Goal: Task Accomplishment & Management: Manage account settings

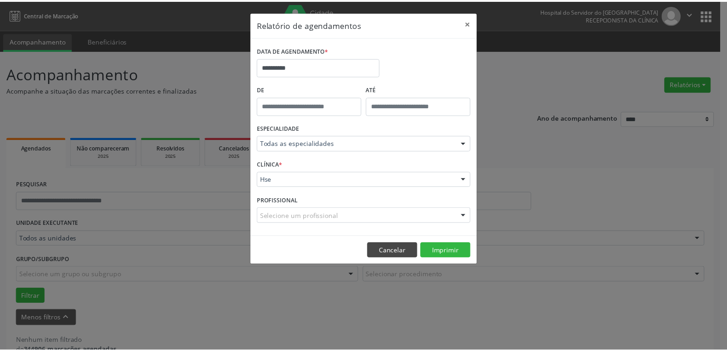
scroll to position [20, 0]
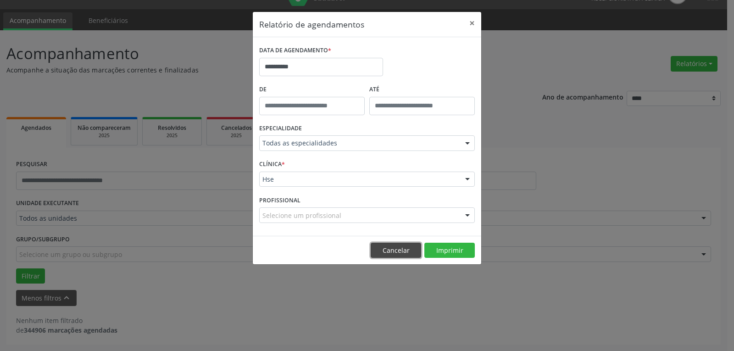
drag, startPoint x: 393, startPoint y: 249, endPoint x: 53, endPoint y: 204, distance: 343.2
click at [393, 249] on button "Cancelar" at bounding box center [395, 251] width 50 height 16
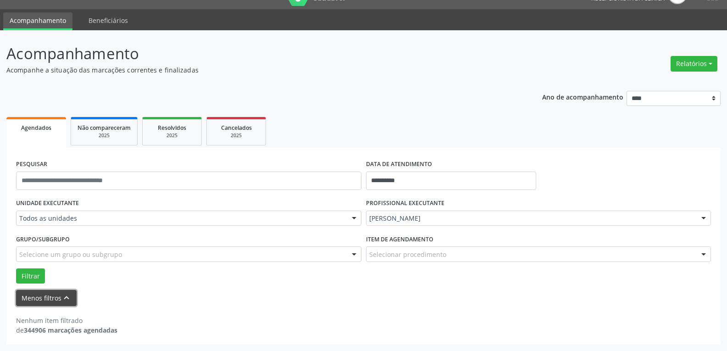
click at [44, 303] on button "Menos filtros keyboard_arrow_up" at bounding box center [46, 298] width 61 height 16
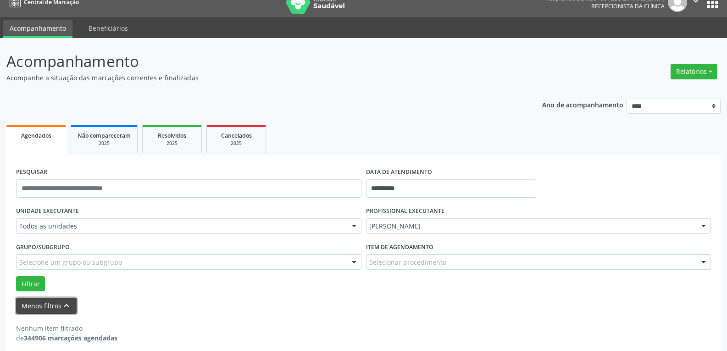
scroll to position [0, 0]
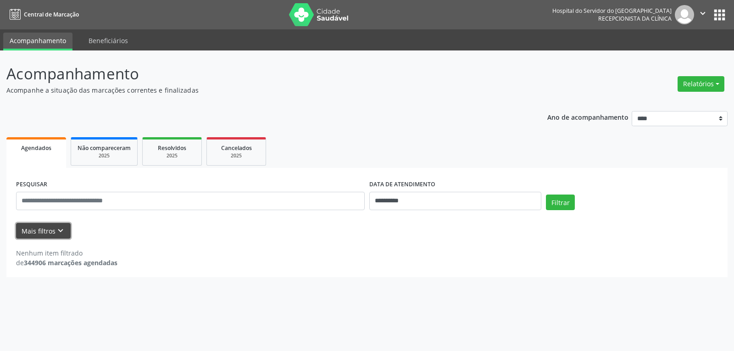
click at [39, 233] on button "Mais filtros keyboard_arrow_down" at bounding box center [43, 231] width 55 height 16
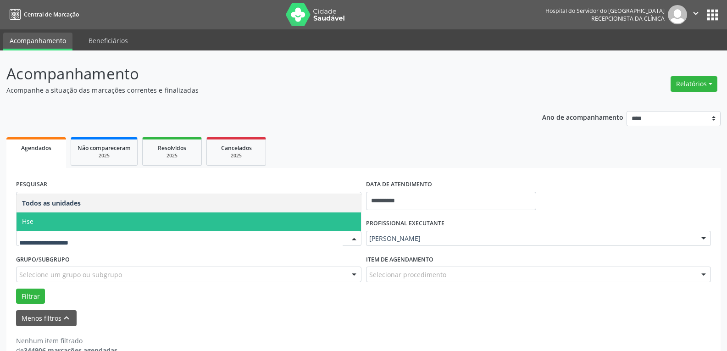
click at [119, 221] on span "Hse" at bounding box center [189, 221] width 344 height 18
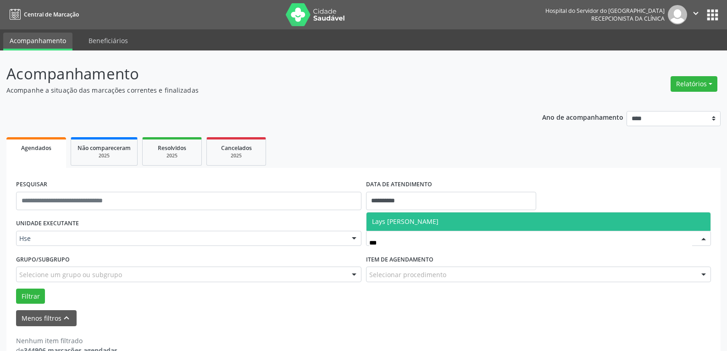
type input "****"
click at [459, 223] on span "Lays [PERSON_NAME]" at bounding box center [538, 221] width 344 height 18
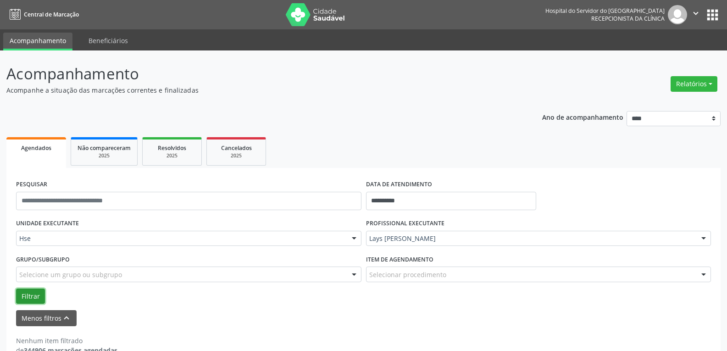
click at [37, 293] on button "Filtrar" at bounding box center [30, 296] width 29 height 16
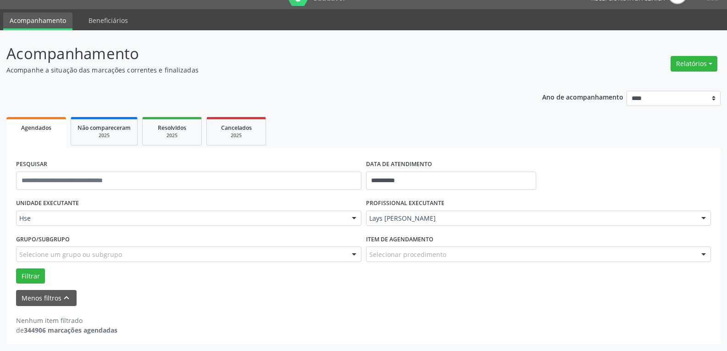
scroll to position [20, 0]
click at [442, 182] on input "**********" at bounding box center [451, 180] width 170 height 18
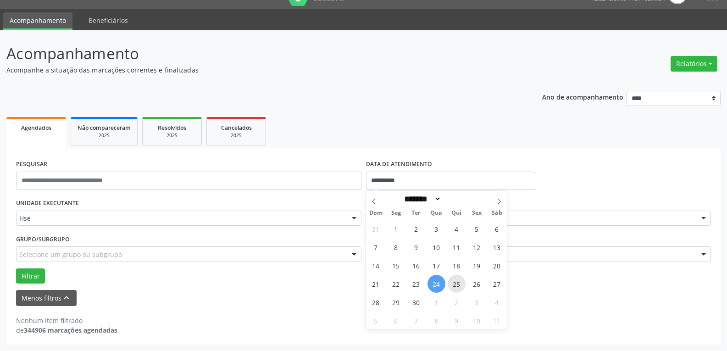
click at [453, 281] on span "25" at bounding box center [457, 284] width 18 height 18
type input "**********"
click at [455, 280] on span "25" at bounding box center [457, 284] width 18 height 18
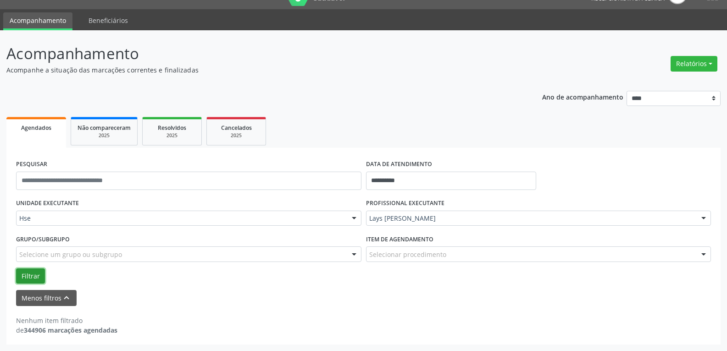
click at [33, 274] on button "Filtrar" at bounding box center [30, 276] width 29 height 16
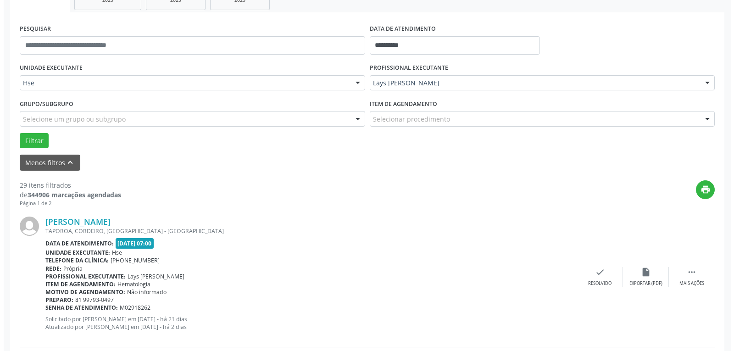
scroll to position [158, 0]
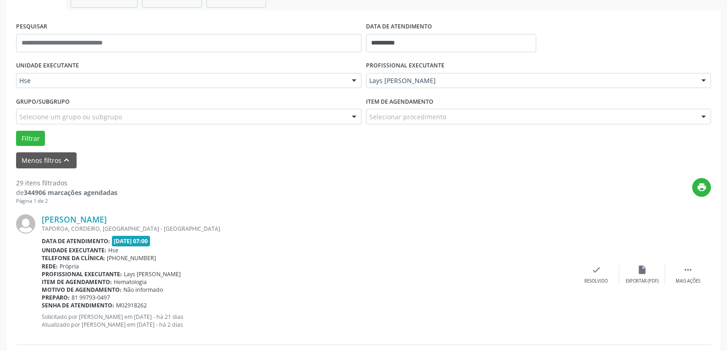
click at [587, 285] on div "[PERSON_NAME] TAPOROA, CORDEIRO, [GEOGRAPHIC_DATA] - [GEOGRAPHIC_DATA] Data de …" at bounding box center [363, 275] width 695 height 140
click at [591, 281] on div "Resolvido" at bounding box center [595, 281] width 23 height 6
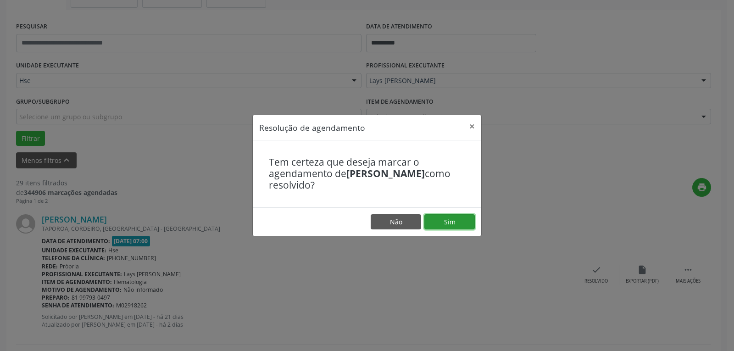
click at [461, 227] on button "Sim" at bounding box center [449, 222] width 50 height 16
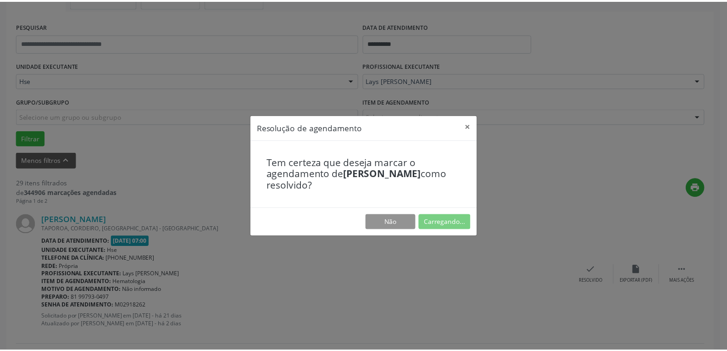
scroll to position [40, 0]
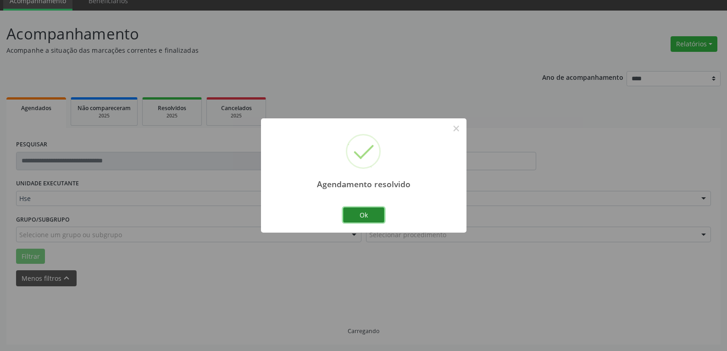
click at [363, 216] on button "Ok" at bounding box center [363, 215] width 41 height 16
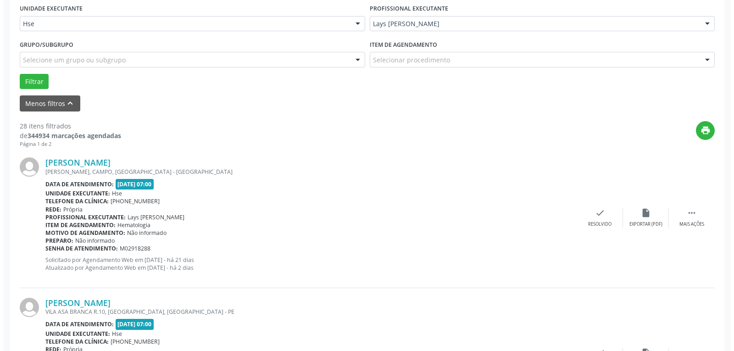
scroll to position [223, 0]
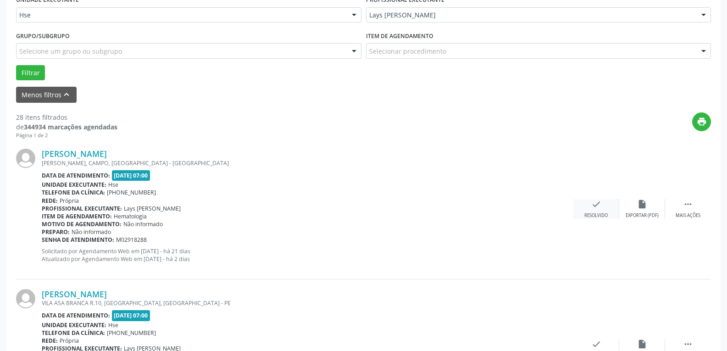
click at [605, 218] on div "Resolvido" at bounding box center [595, 215] width 23 height 6
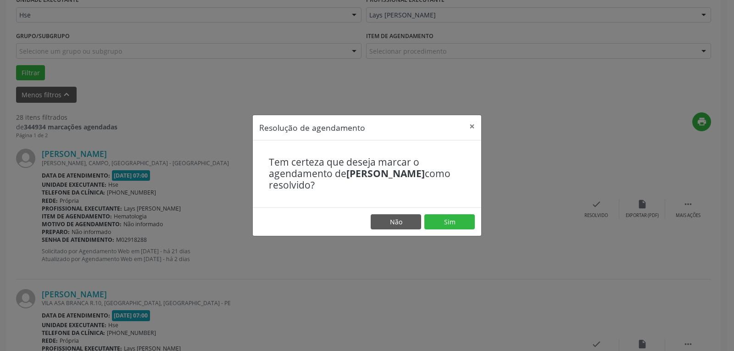
click at [456, 230] on footer "Não Sim" at bounding box center [367, 221] width 228 height 29
click at [454, 224] on button "Sim" at bounding box center [449, 222] width 50 height 16
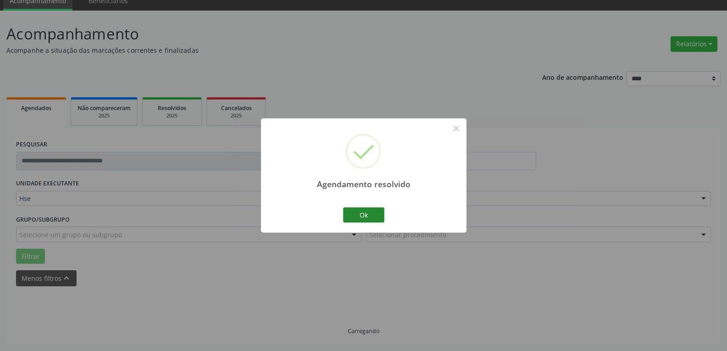
scroll to position [50, 0]
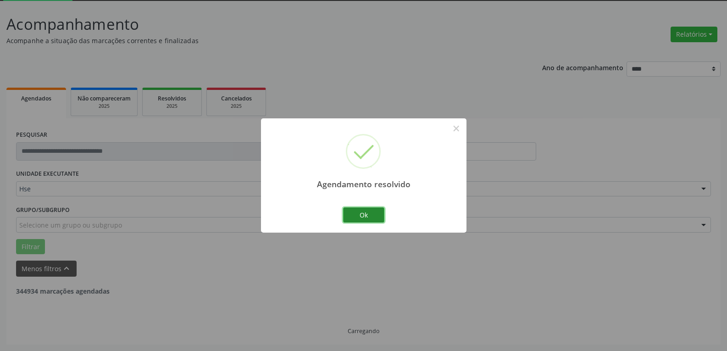
click at [362, 217] on button "Ok" at bounding box center [363, 215] width 41 height 16
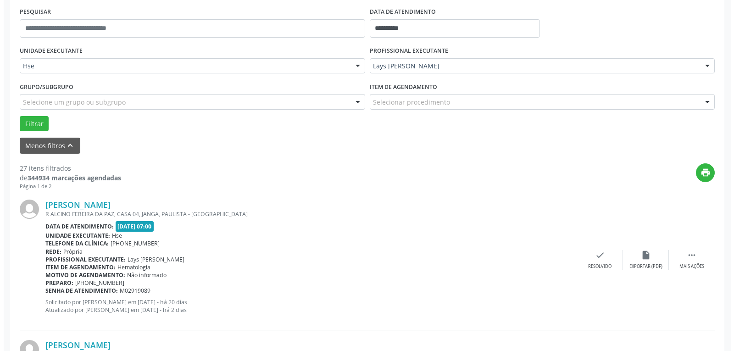
scroll to position [233, 0]
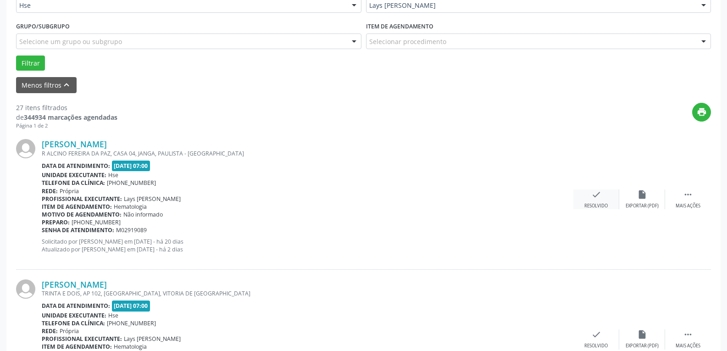
click at [582, 193] on div "check Resolvido" at bounding box center [596, 199] width 46 height 20
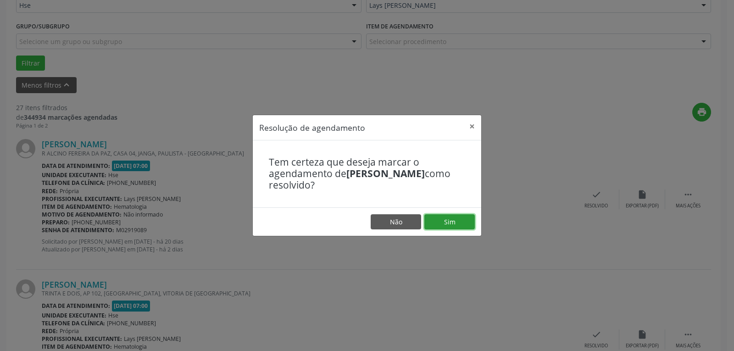
click at [464, 220] on button "Sim" at bounding box center [449, 222] width 50 height 16
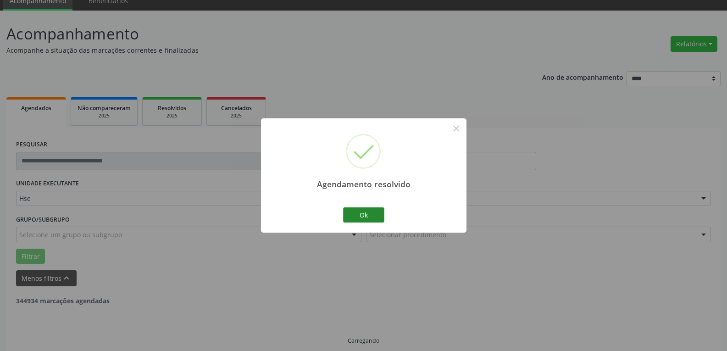
scroll to position [50, 0]
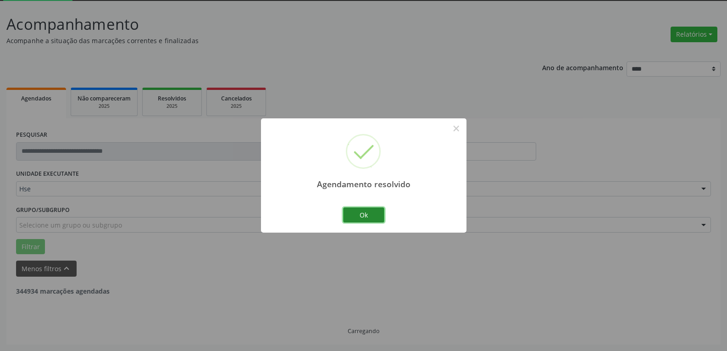
click at [375, 213] on button "Ok" at bounding box center [363, 215] width 41 height 16
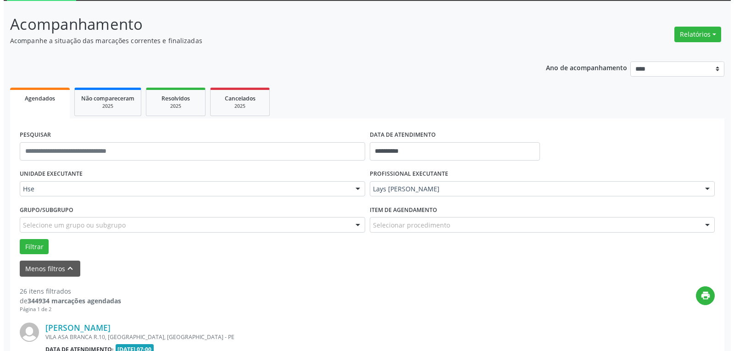
scroll to position [141, 0]
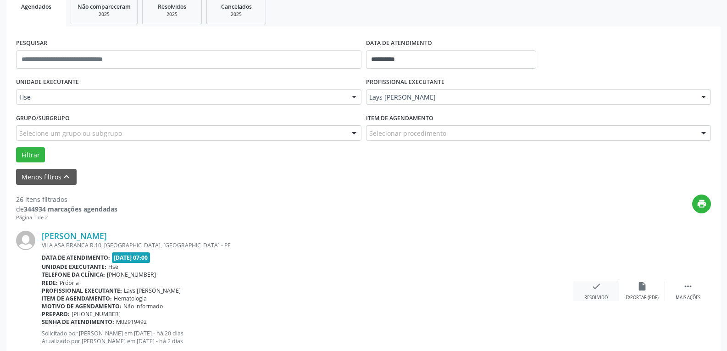
click at [591, 284] on icon "check" at bounding box center [596, 286] width 10 height 10
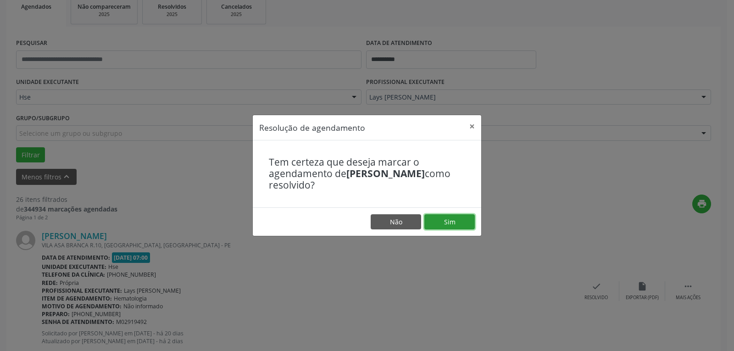
click at [447, 231] on footer "Não Sim" at bounding box center [367, 221] width 228 height 29
click at [450, 215] on button "Sim" at bounding box center [449, 222] width 50 height 16
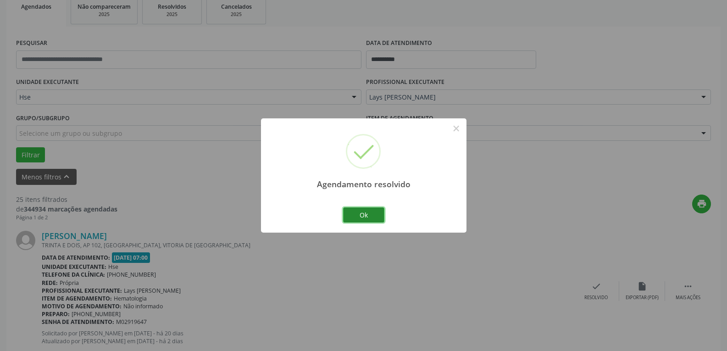
drag, startPoint x: 373, startPoint y: 216, endPoint x: 309, endPoint y: 229, distance: 65.0
click at [373, 217] on button "Ok" at bounding box center [363, 215] width 41 height 16
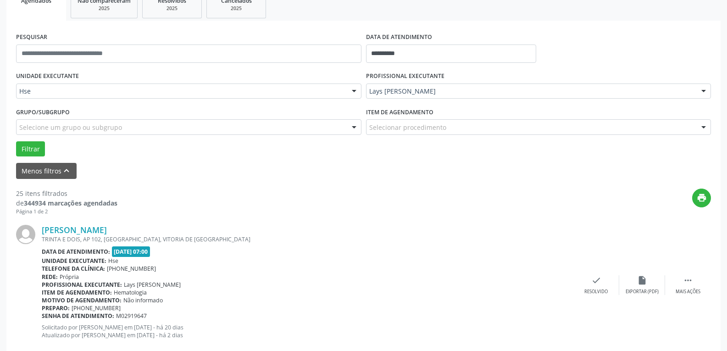
scroll to position [187, 0]
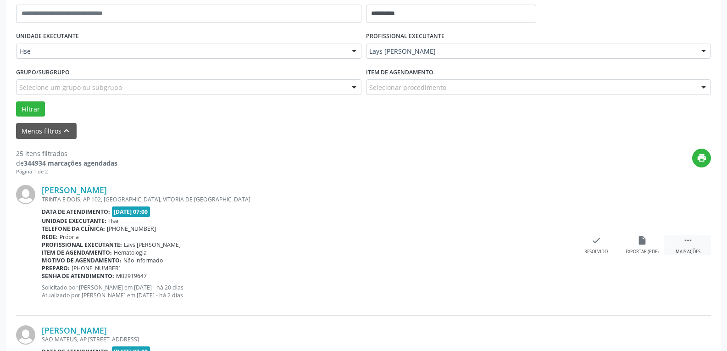
click at [696, 240] on div " Mais ações" at bounding box center [688, 245] width 46 height 20
click at [633, 242] on div "alarm_off Não compareceu" at bounding box center [642, 245] width 46 height 20
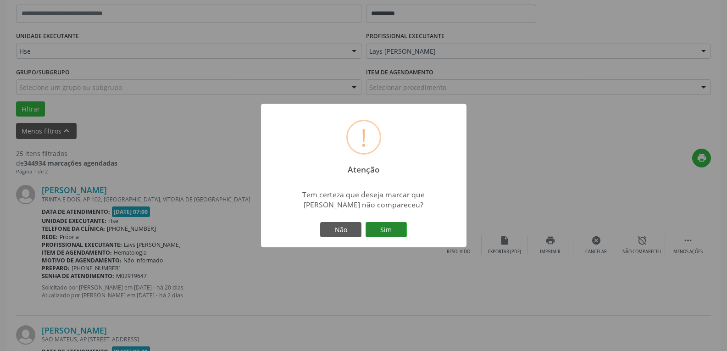
click at [390, 237] on button "Sim" at bounding box center [385, 230] width 41 height 16
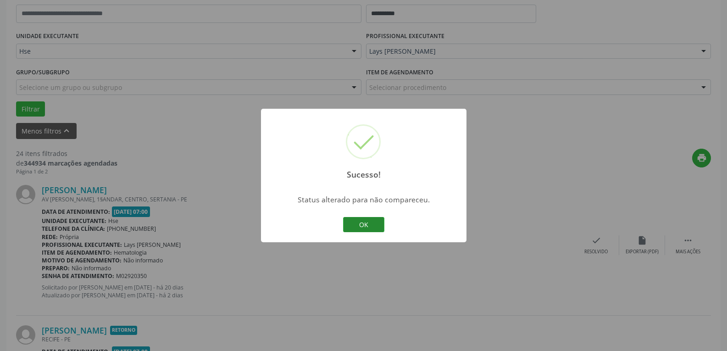
click at [348, 231] on button "OK" at bounding box center [363, 225] width 41 height 16
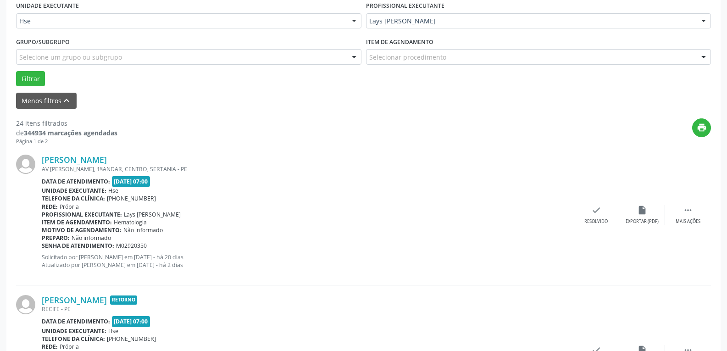
scroll to position [233, 0]
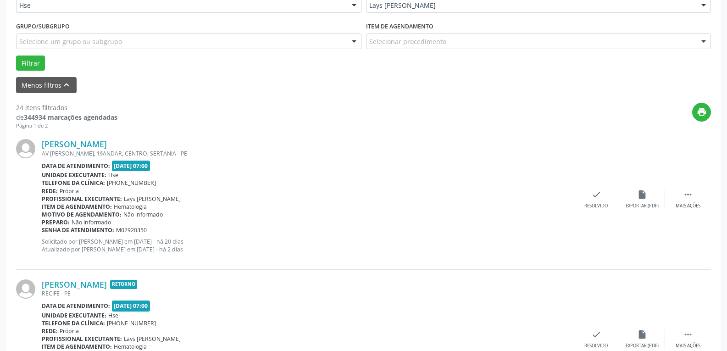
click at [698, 210] on div "[PERSON_NAME] AV [PERSON_NAME], 1§ANDAR, CENTRO, SERTANIA - PE Data de atendime…" at bounding box center [363, 199] width 695 height 140
click at [694, 207] on div "Mais ações" at bounding box center [687, 206] width 25 height 6
click at [639, 199] on icon "alarm_off" at bounding box center [642, 194] width 10 height 10
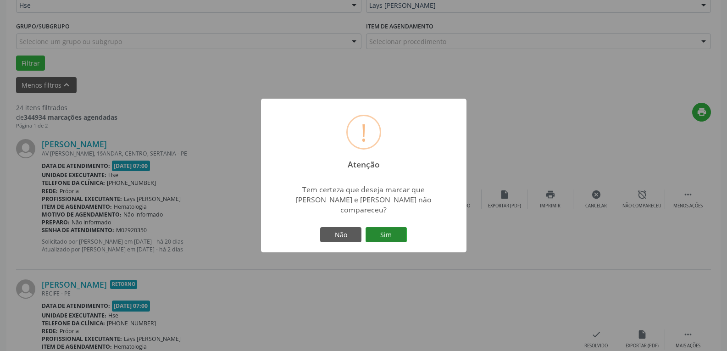
click at [403, 228] on button "Sim" at bounding box center [385, 235] width 41 height 16
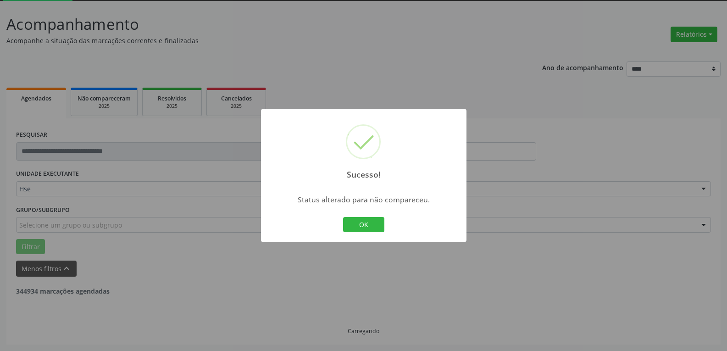
scroll to position [50, 0]
click at [360, 221] on button "OK" at bounding box center [363, 225] width 41 height 16
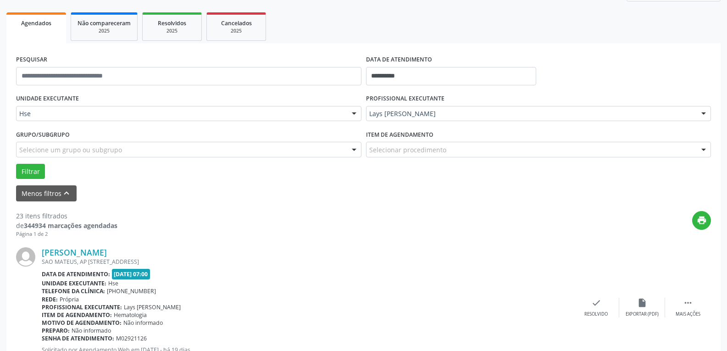
scroll to position [141, 0]
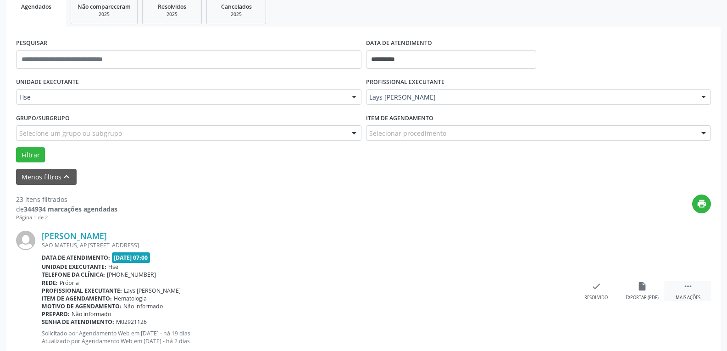
click at [698, 289] on div " Mais ações" at bounding box center [688, 291] width 46 height 20
click at [634, 285] on div "alarm_off Não compareceu" at bounding box center [642, 291] width 46 height 20
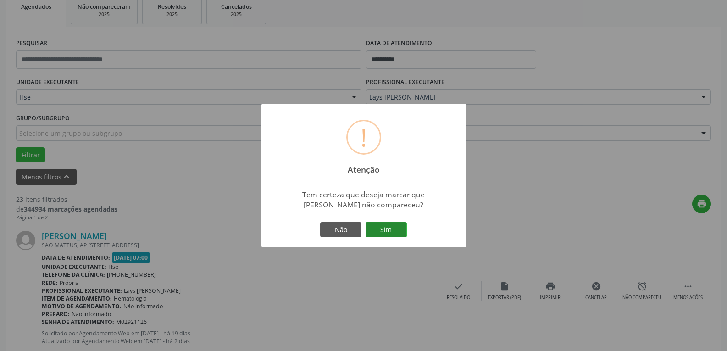
click at [392, 233] on button "Sim" at bounding box center [385, 230] width 41 height 16
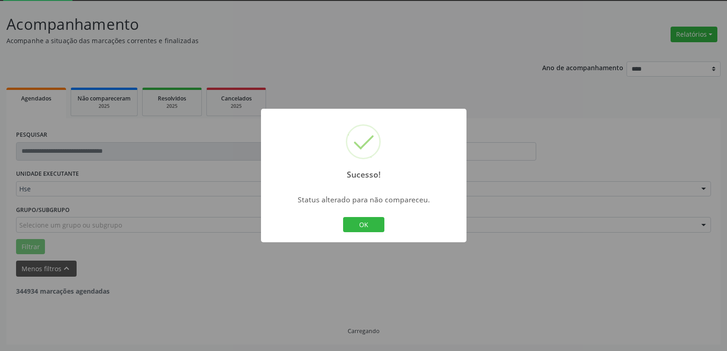
scroll to position [50, 0]
click at [355, 230] on button "OK" at bounding box center [363, 225] width 41 height 16
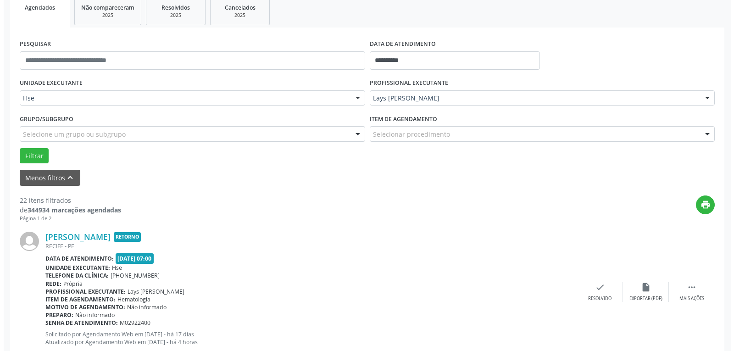
scroll to position [141, 0]
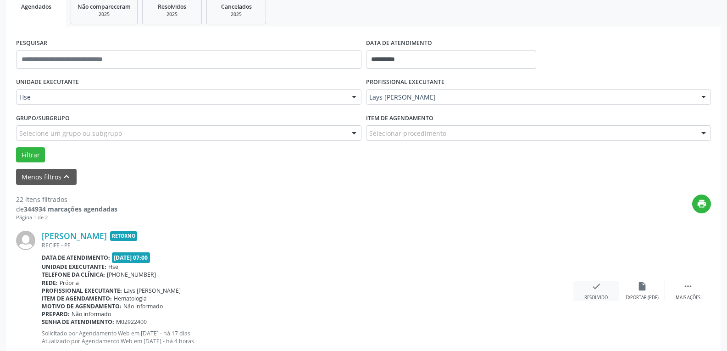
click at [592, 287] on icon "check" at bounding box center [596, 286] width 10 height 10
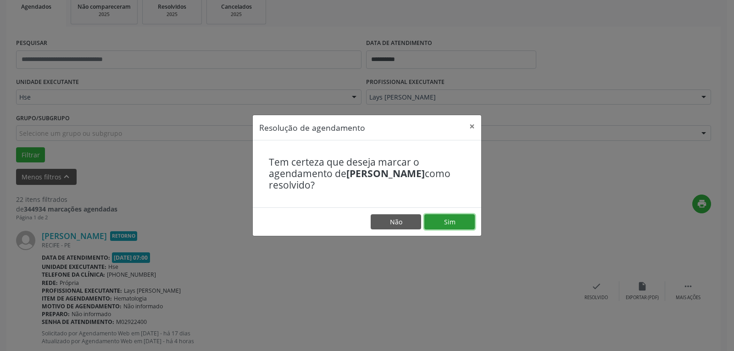
click at [472, 226] on button "Sim" at bounding box center [449, 222] width 50 height 16
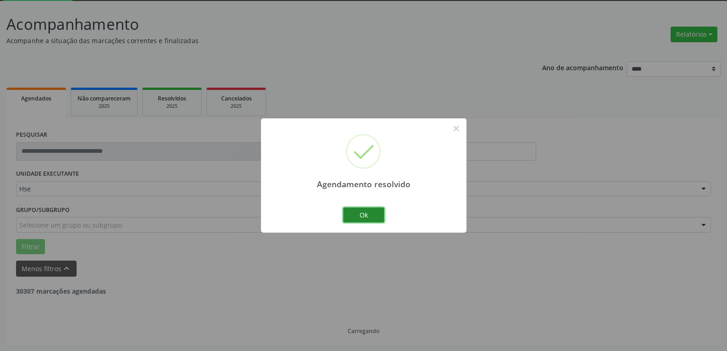
click at [367, 216] on button "Ok" at bounding box center [363, 215] width 41 height 16
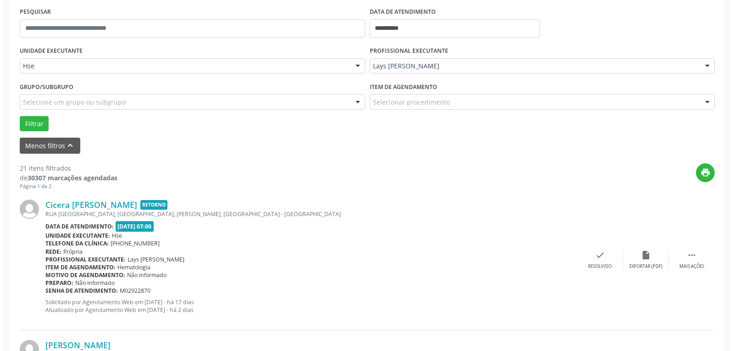
scroll to position [187, 0]
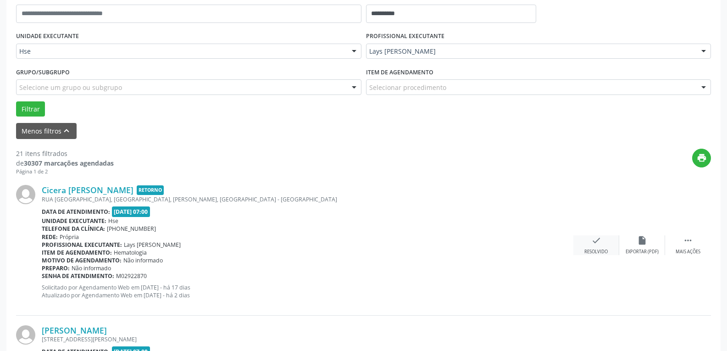
click at [593, 241] on icon "check" at bounding box center [596, 240] width 10 height 10
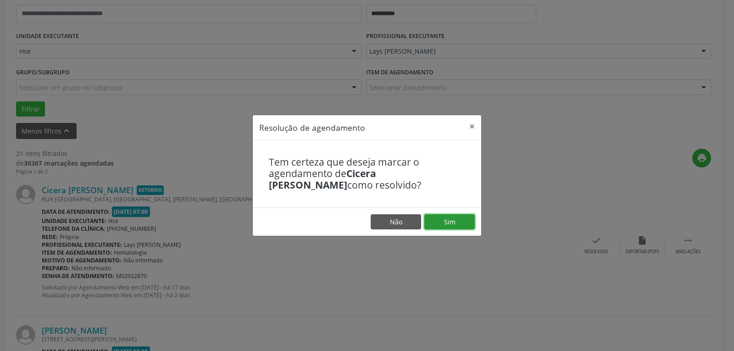
click at [460, 225] on button "Sim" at bounding box center [449, 222] width 50 height 16
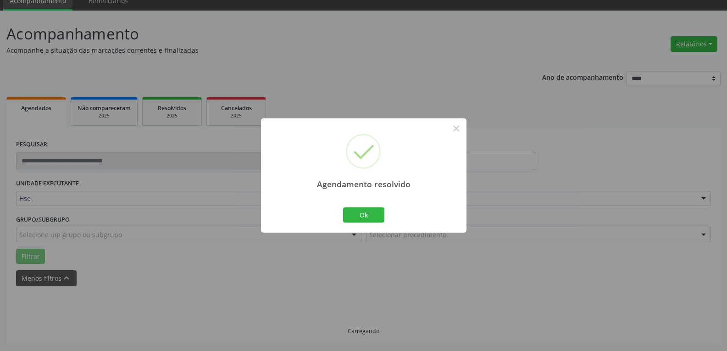
scroll to position [50, 0]
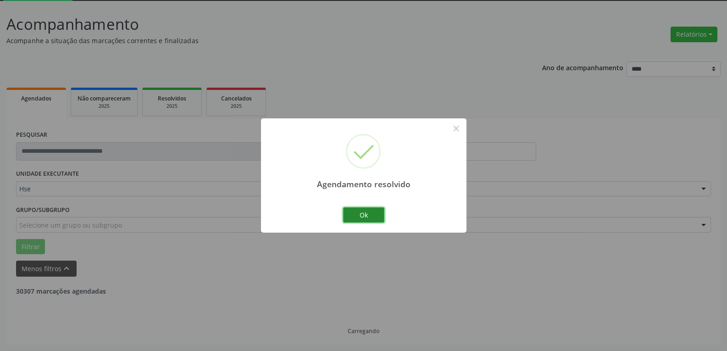
click at [359, 220] on button "Ok" at bounding box center [363, 215] width 41 height 16
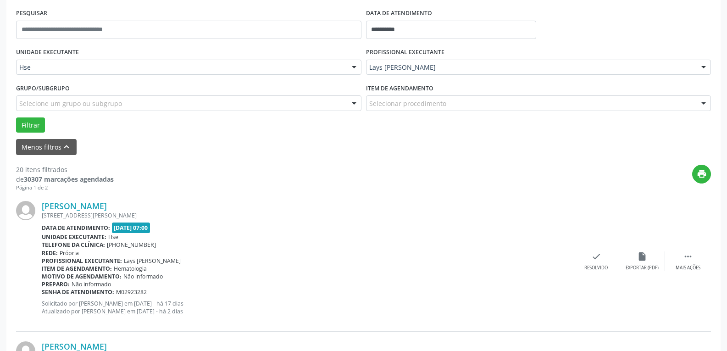
scroll to position [187, 0]
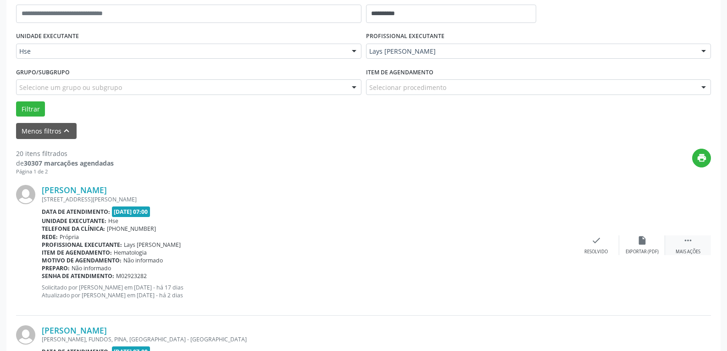
click at [682, 241] on div " Mais ações" at bounding box center [688, 245] width 46 height 20
click at [636, 246] on div "alarm_off Não compareceu" at bounding box center [642, 245] width 46 height 20
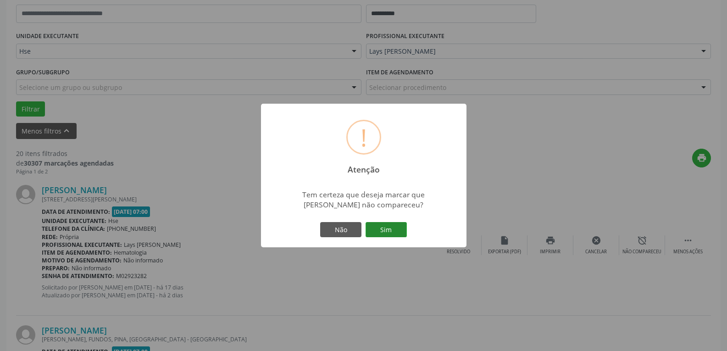
click at [385, 230] on button "Sim" at bounding box center [385, 230] width 41 height 16
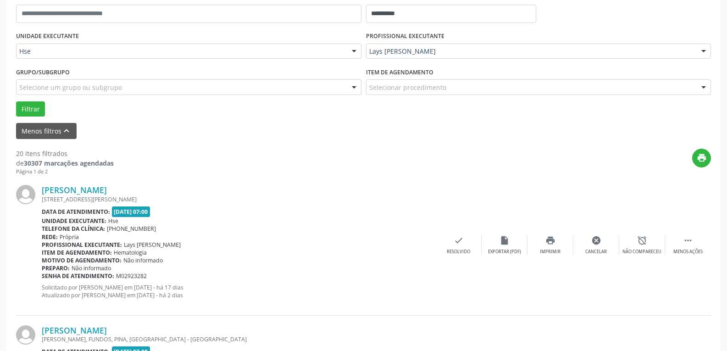
scroll to position [50, 0]
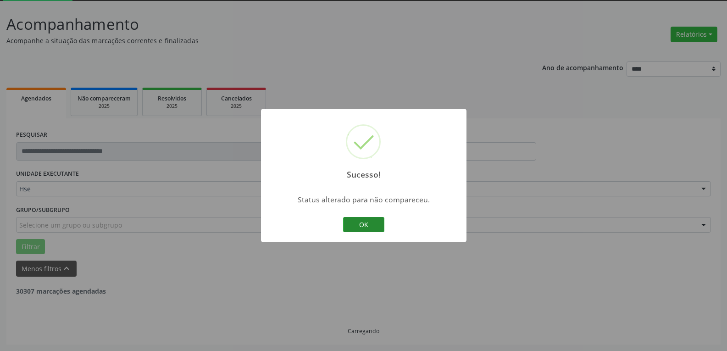
drag, startPoint x: 332, startPoint y: 230, endPoint x: 345, endPoint y: 227, distance: 13.0
click at [333, 230] on div "Sucesso! × Status alterado para não compareceu. OK Cancel" at bounding box center [363, 176] width 205 height 134
click at [345, 227] on button "OK" at bounding box center [363, 225] width 41 height 16
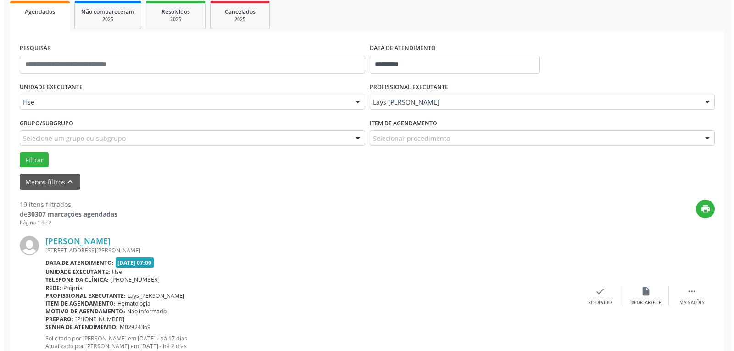
scroll to position [141, 0]
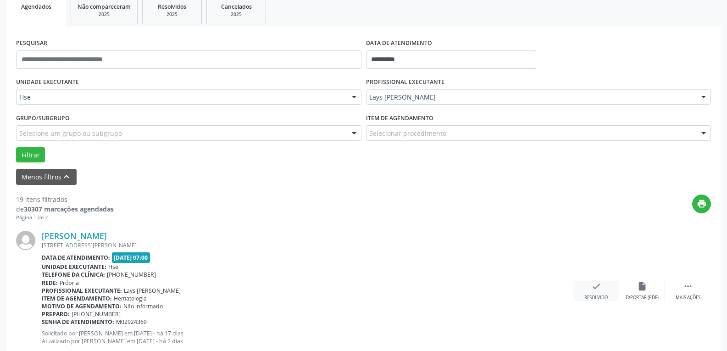
click at [601, 297] on div "Resolvido" at bounding box center [595, 297] width 23 height 6
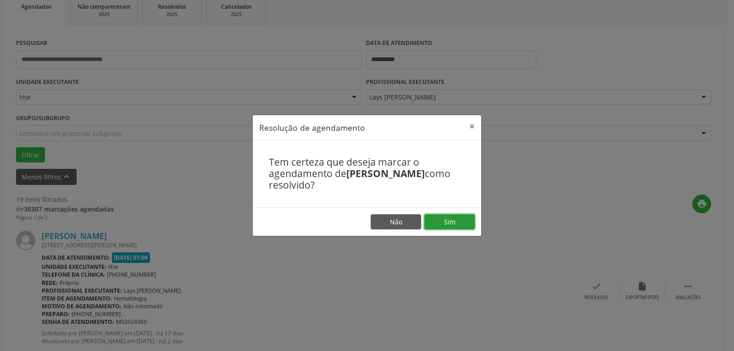
click at [465, 228] on button "Sim" at bounding box center [449, 222] width 50 height 16
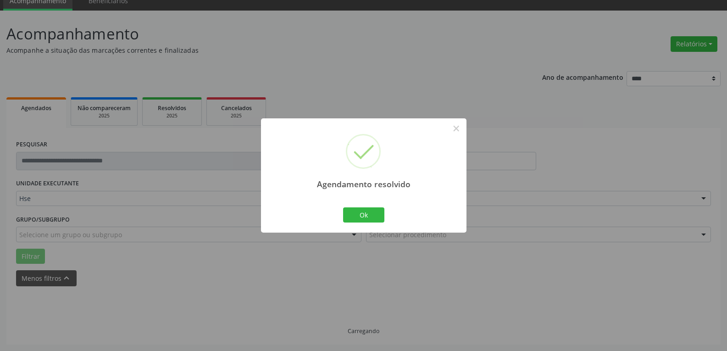
scroll to position [50, 0]
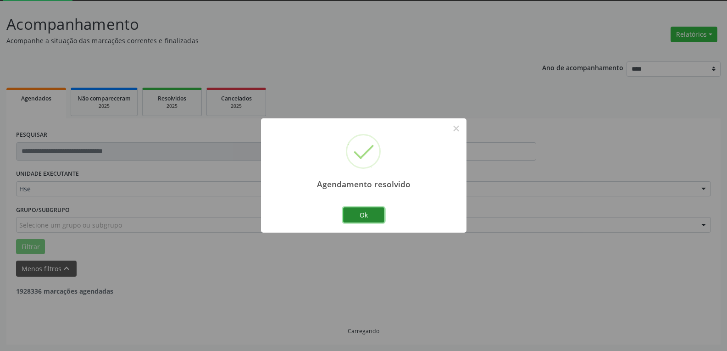
click at [368, 219] on button "Ok" at bounding box center [363, 215] width 41 height 16
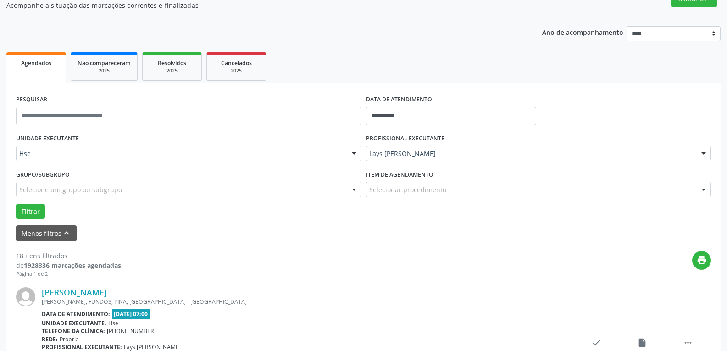
scroll to position [95, 0]
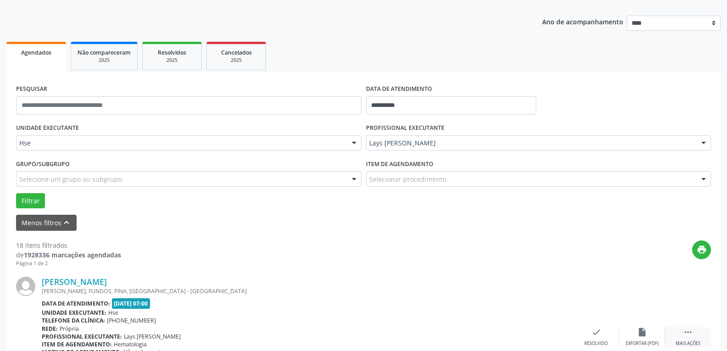
click at [682, 335] on div " Mais ações" at bounding box center [688, 337] width 46 height 20
click at [633, 332] on div "alarm_off Não compareceu" at bounding box center [642, 337] width 46 height 20
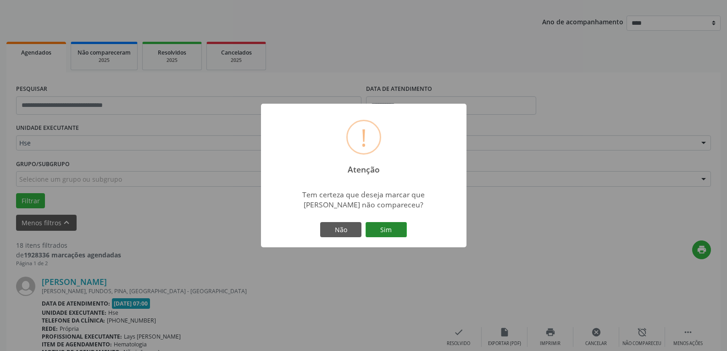
click at [392, 235] on button "Sim" at bounding box center [385, 230] width 41 height 16
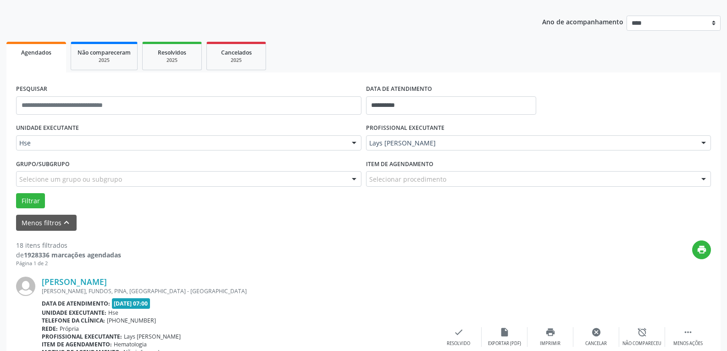
scroll to position [50, 0]
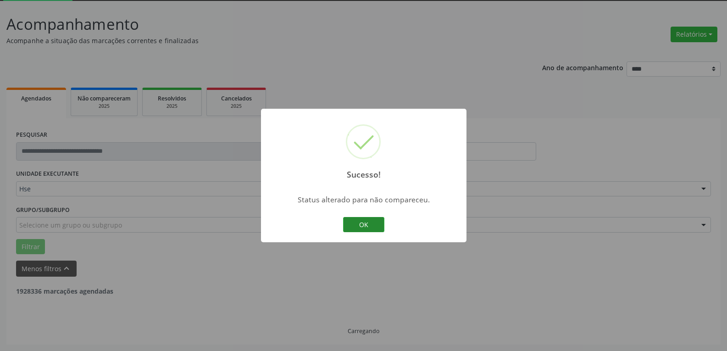
click at [363, 230] on button "OK" at bounding box center [363, 225] width 41 height 16
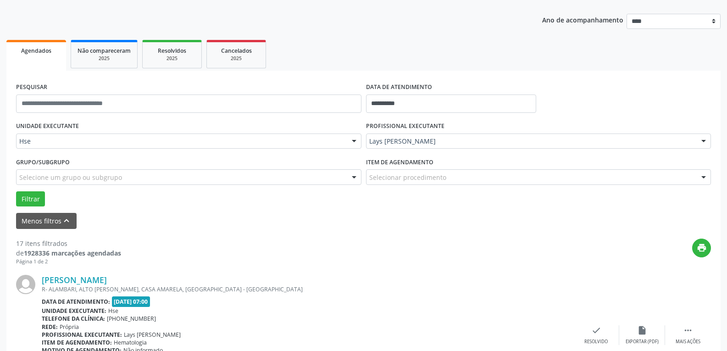
scroll to position [141, 0]
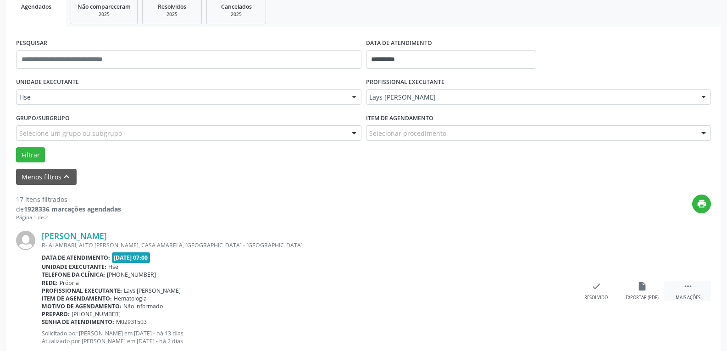
click at [690, 295] on div "Mais ações" at bounding box center [687, 297] width 25 height 6
click at [643, 293] on div "alarm_off Não compareceu" at bounding box center [642, 291] width 46 height 20
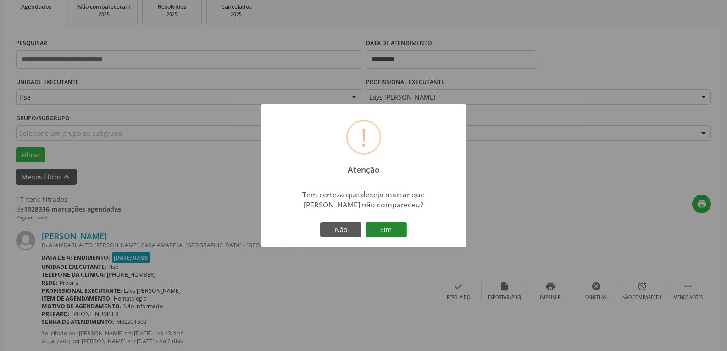
click at [368, 230] on button "Sim" at bounding box center [385, 230] width 41 height 16
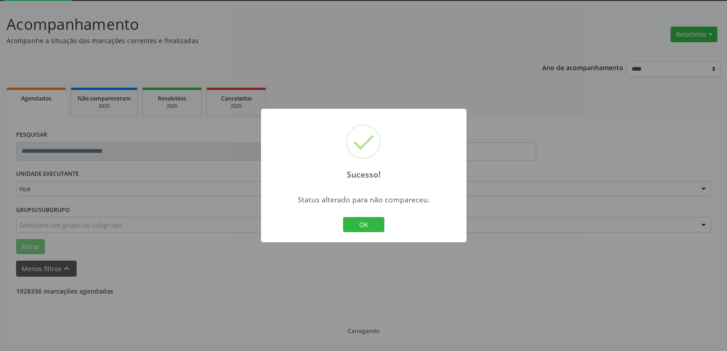
drag, startPoint x: 366, startPoint y: 229, endPoint x: 97, endPoint y: 225, distance: 269.2
click at [364, 229] on button "OK" at bounding box center [363, 225] width 41 height 16
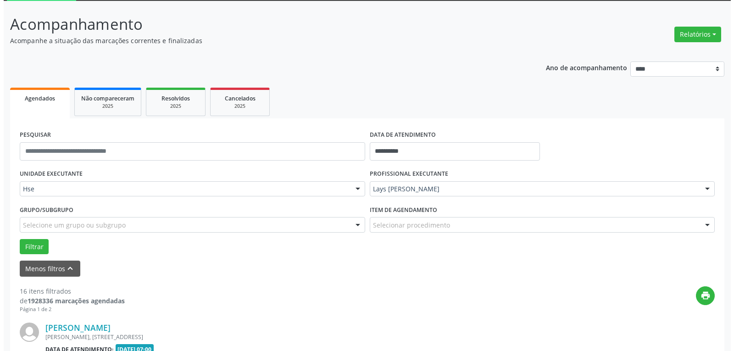
scroll to position [95, 0]
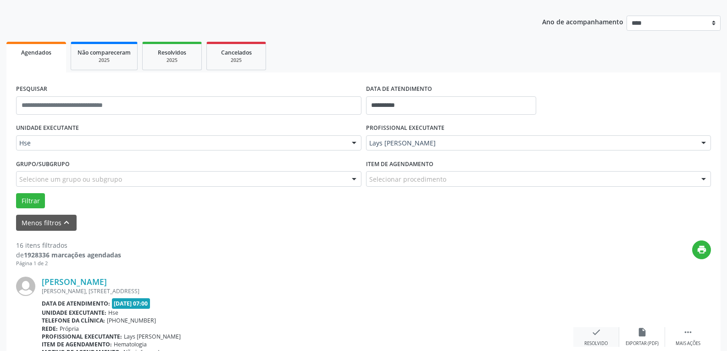
click at [600, 339] on div "check Resolvido" at bounding box center [596, 337] width 46 height 20
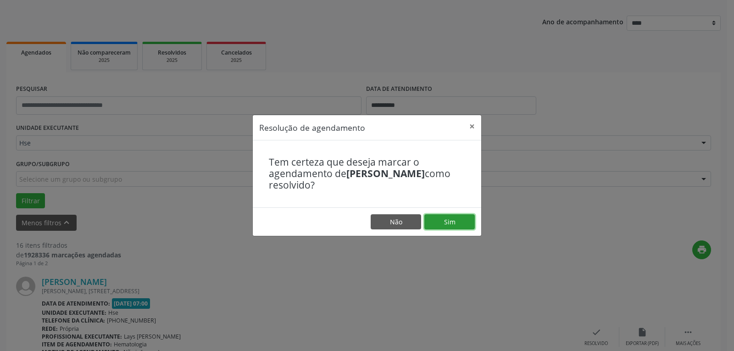
click at [460, 229] on button "Sim" at bounding box center [449, 222] width 50 height 16
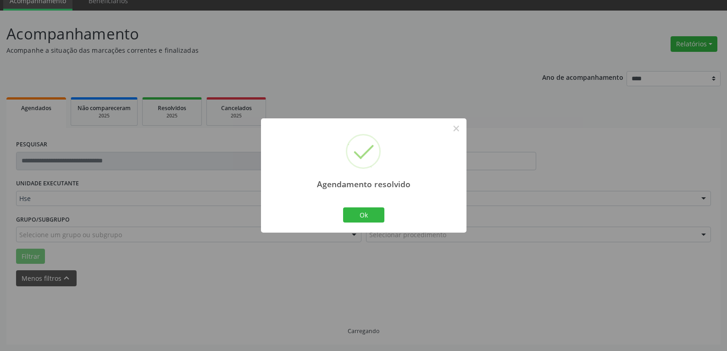
scroll to position [50, 0]
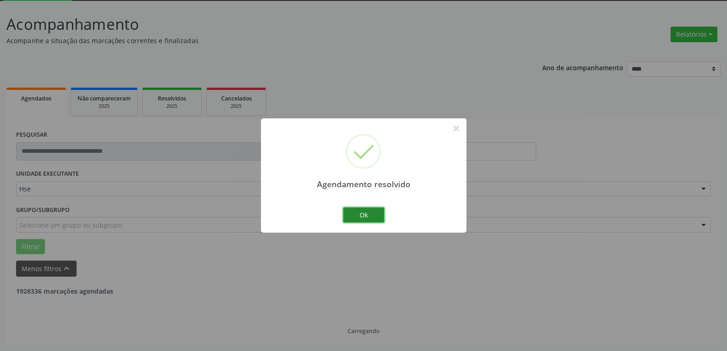
click at [379, 221] on button "Ok" at bounding box center [363, 215] width 41 height 16
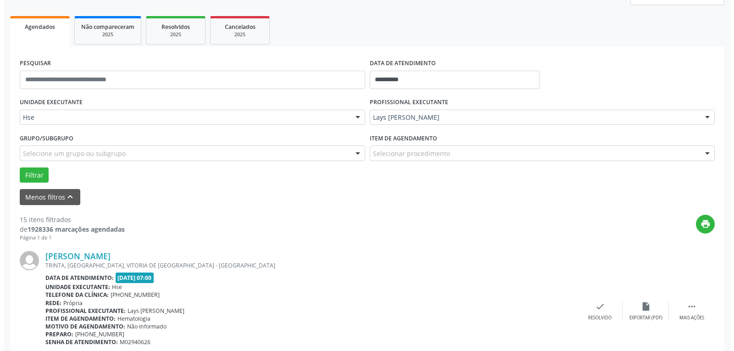
scroll to position [141, 0]
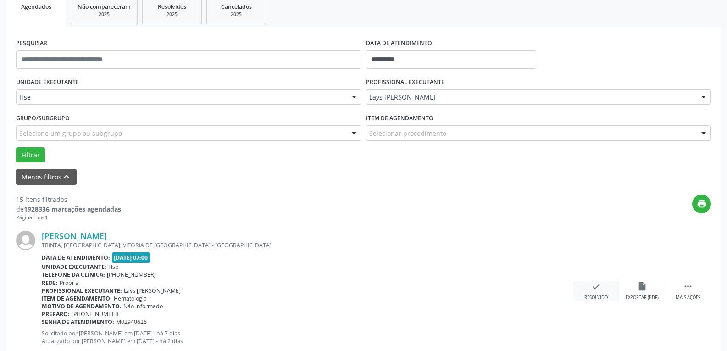
click at [591, 282] on icon "check" at bounding box center [596, 286] width 10 height 10
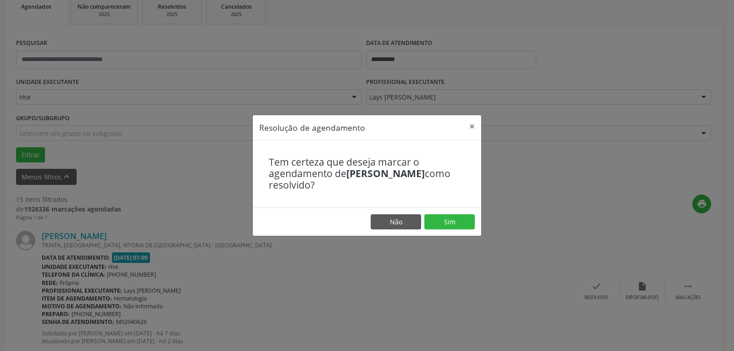
click at [476, 228] on footer "Não Sim" at bounding box center [367, 221] width 228 height 29
click at [439, 227] on button "Sim" at bounding box center [449, 222] width 50 height 16
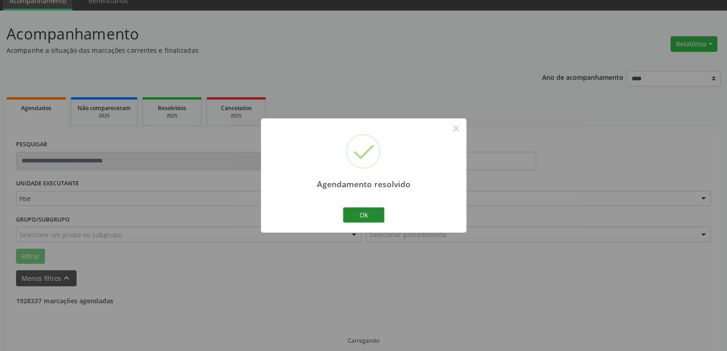
scroll to position [50, 0]
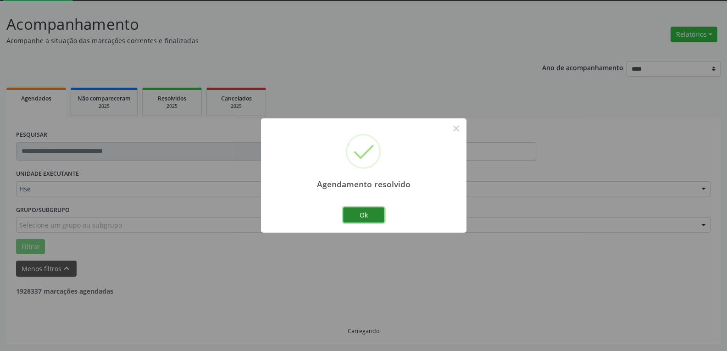
click at [370, 216] on button "Ok" at bounding box center [363, 215] width 41 height 16
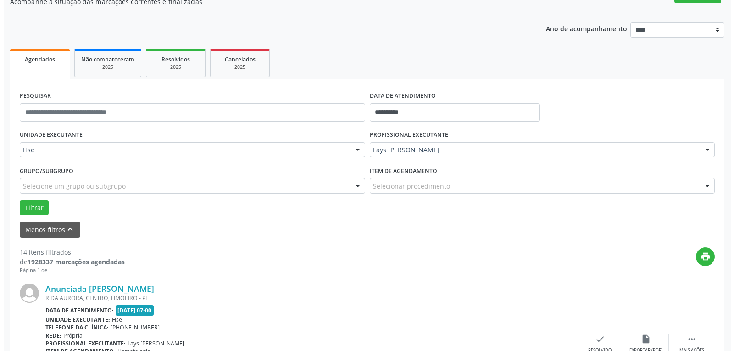
scroll to position [141, 0]
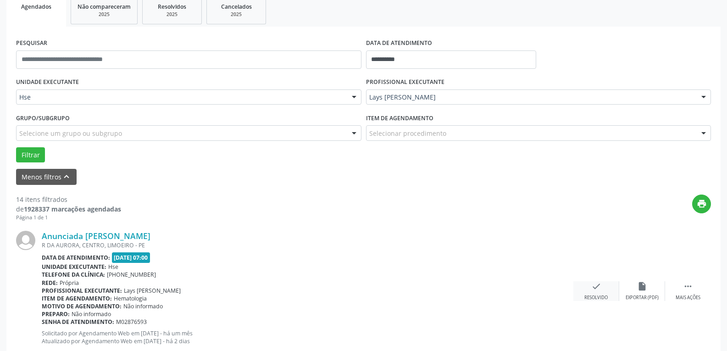
click at [595, 287] on icon "check" at bounding box center [596, 286] width 10 height 10
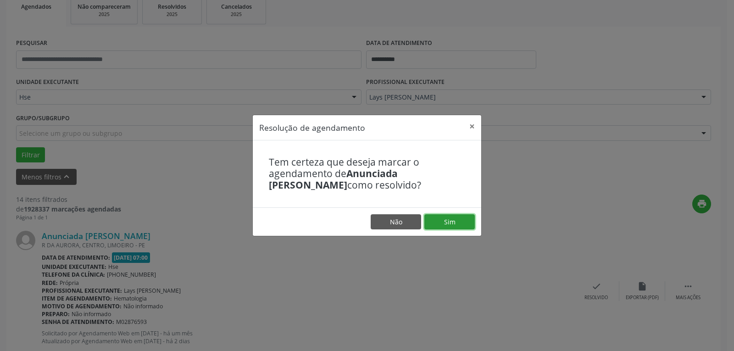
click at [470, 224] on button "Sim" at bounding box center [449, 222] width 50 height 16
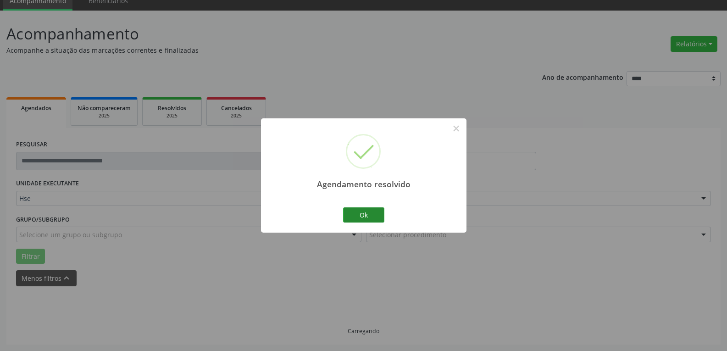
scroll to position [50, 0]
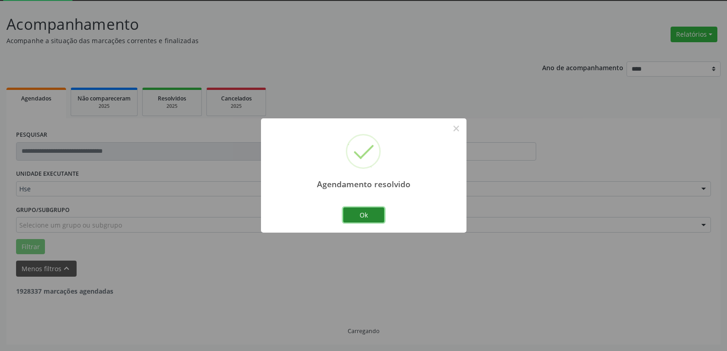
click at [361, 213] on button "Ok" at bounding box center [363, 215] width 41 height 16
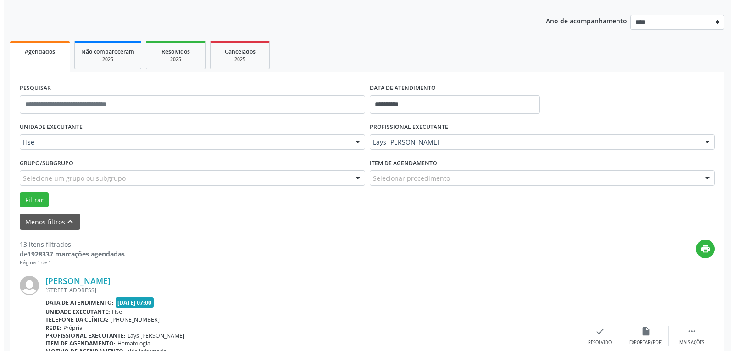
scroll to position [141, 0]
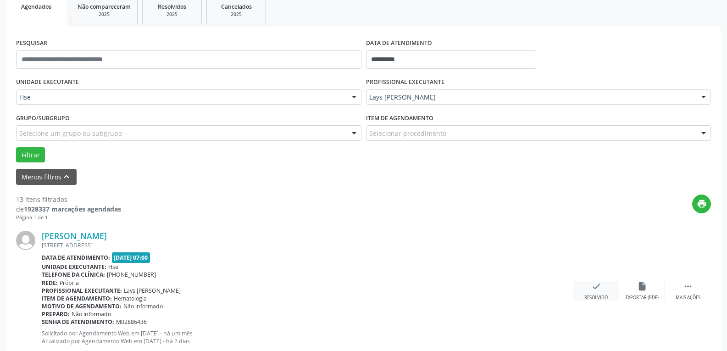
click at [591, 283] on icon "check" at bounding box center [596, 286] width 10 height 10
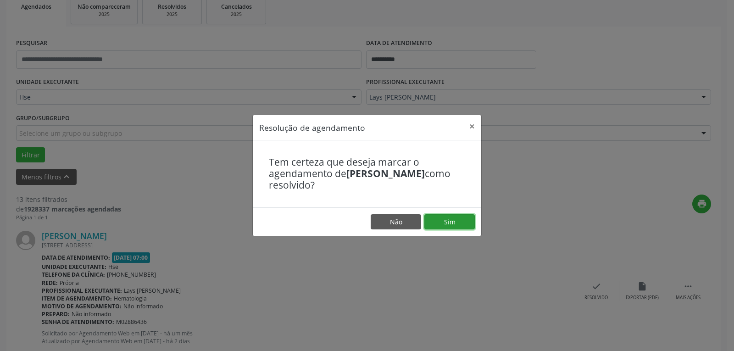
drag, startPoint x: 464, startPoint y: 227, endPoint x: 458, endPoint y: 229, distance: 6.2
click at [464, 227] on button "Sim" at bounding box center [449, 222] width 50 height 16
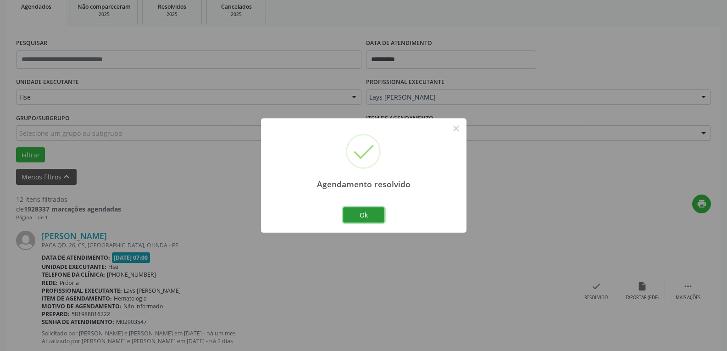
click at [386, 213] on div "Agendamento resolvido × Ok Cancel" at bounding box center [363, 175] width 205 height 114
click at [368, 209] on button "Ok" at bounding box center [363, 215] width 41 height 16
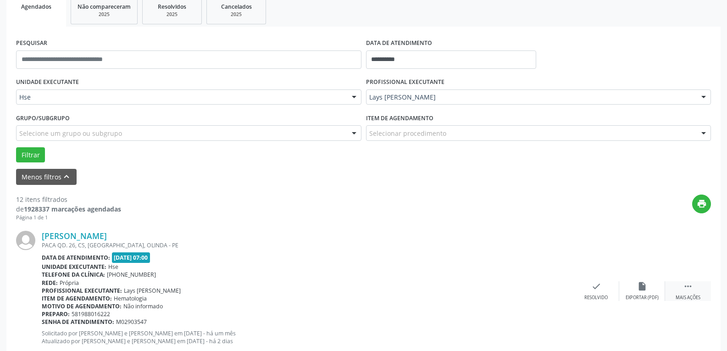
click at [695, 290] on div " Mais ações" at bounding box center [688, 291] width 46 height 20
click at [649, 291] on div "alarm_off Não compareceu" at bounding box center [642, 291] width 46 height 20
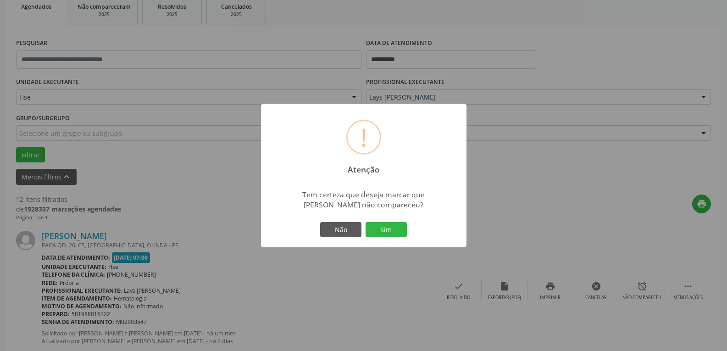
click at [400, 238] on div "Não Sim" at bounding box center [363, 229] width 91 height 19
click at [397, 233] on button "Sim" at bounding box center [385, 230] width 41 height 16
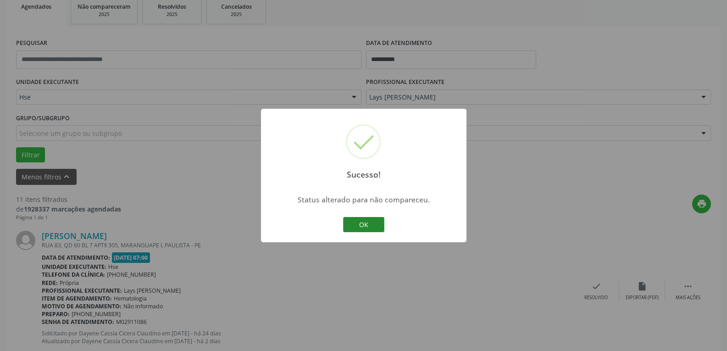
click at [356, 222] on button "OK" at bounding box center [363, 225] width 41 height 16
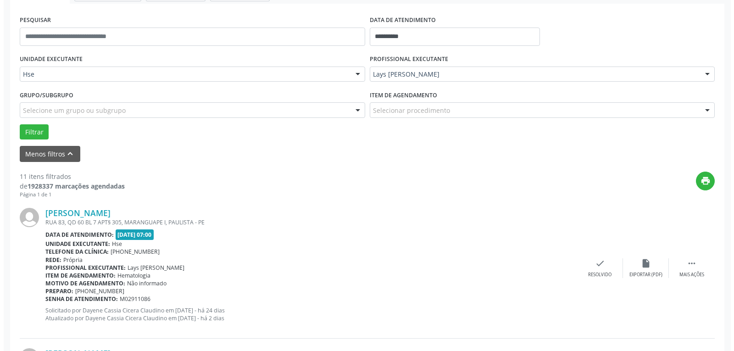
scroll to position [187, 0]
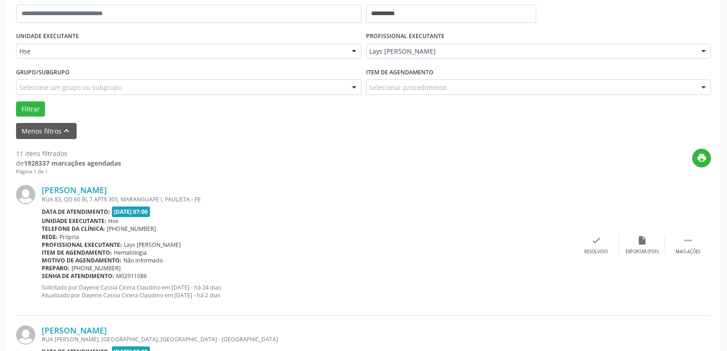
click at [593, 255] on div "[PERSON_NAME] RUA 83, QD 60 BL 7 APT§ 305, MARANGUAPE I, PAULISTA - PE Data de …" at bounding box center [363, 245] width 695 height 140
click at [594, 251] on div "Resolvido" at bounding box center [595, 252] width 23 height 6
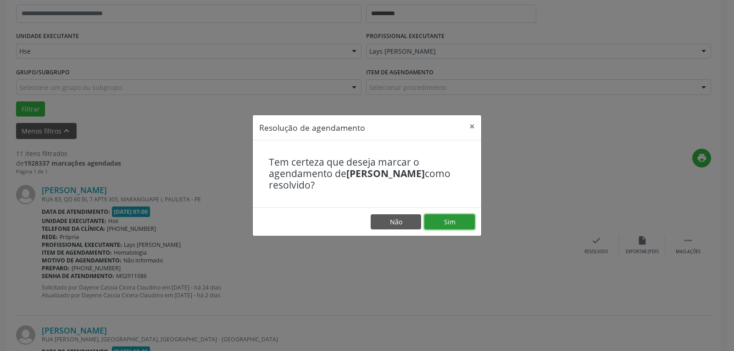
click at [454, 216] on button "Sim" at bounding box center [449, 222] width 50 height 16
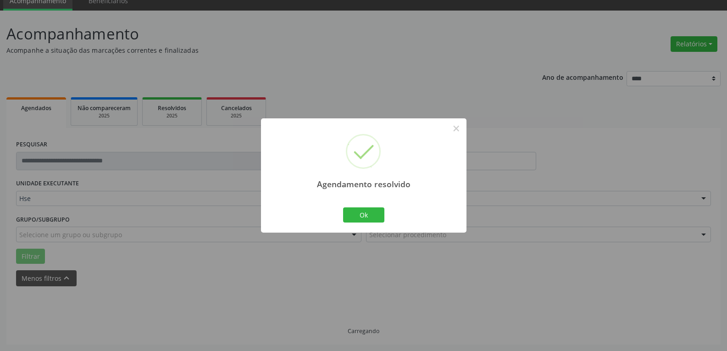
scroll to position [50, 0]
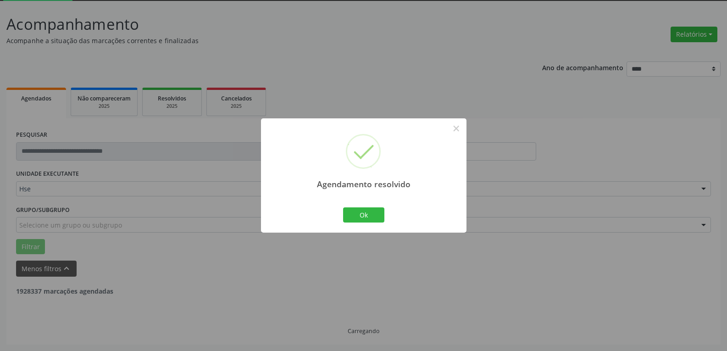
drag, startPoint x: 371, startPoint y: 205, endPoint x: 358, endPoint y: 218, distance: 18.5
click at [371, 206] on div "Ok Cancel" at bounding box center [363, 214] width 45 height 19
click at [358, 218] on button "Ok" at bounding box center [363, 215] width 41 height 16
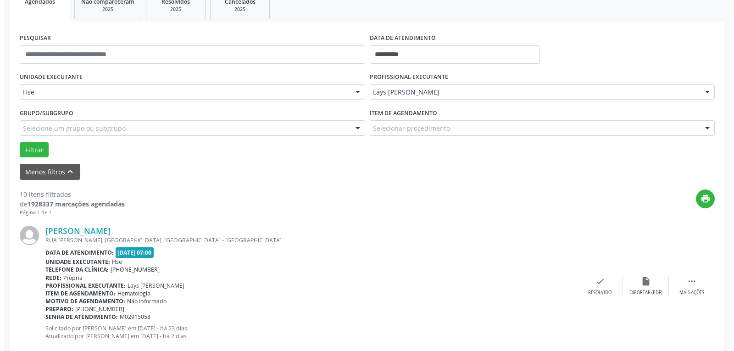
scroll to position [187, 0]
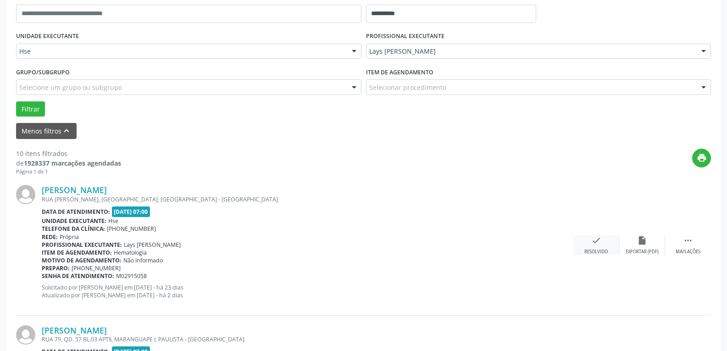
click at [592, 249] on div "Resolvido" at bounding box center [595, 252] width 23 height 6
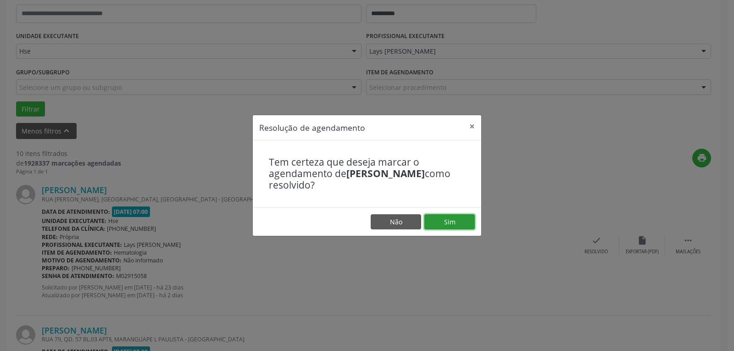
click at [453, 223] on button "Sim" at bounding box center [449, 222] width 50 height 16
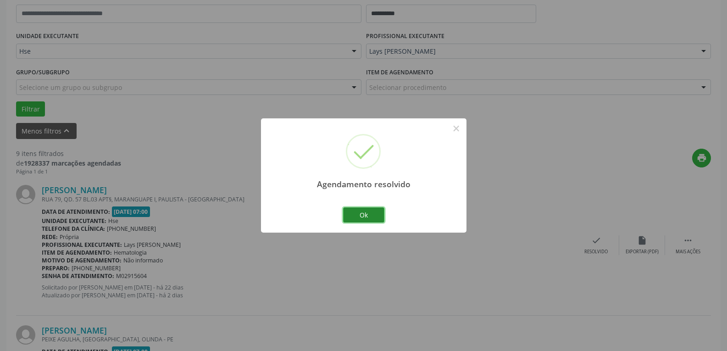
click at [360, 218] on button "Ok" at bounding box center [363, 215] width 41 height 16
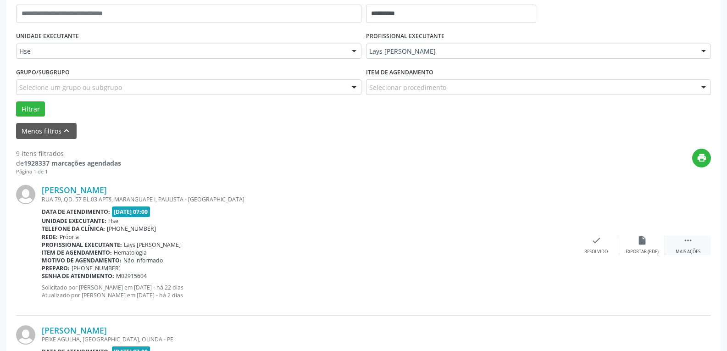
click at [701, 248] on div " Mais ações" at bounding box center [688, 245] width 46 height 20
click at [654, 245] on div "alarm_off Não compareceu" at bounding box center [642, 245] width 46 height 20
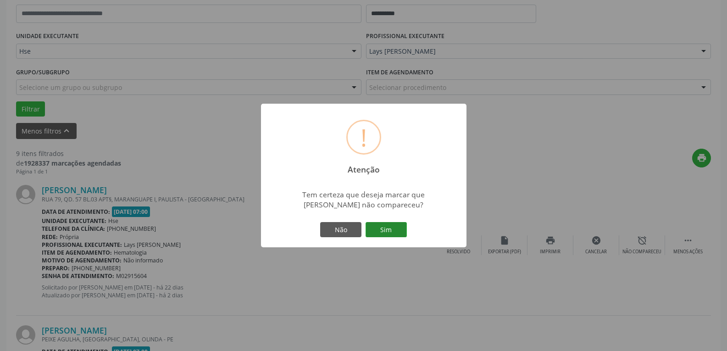
click at [402, 228] on button "Sim" at bounding box center [385, 230] width 41 height 16
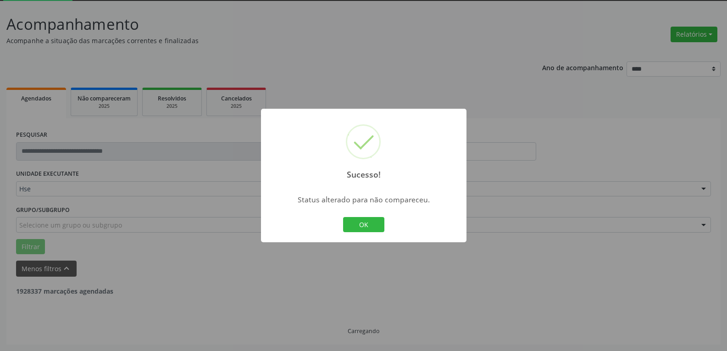
click at [369, 232] on div "OK Cancel" at bounding box center [363, 224] width 45 height 19
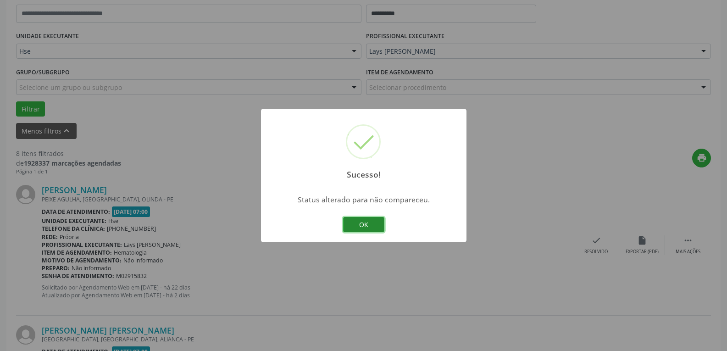
click at [370, 227] on button "OK" at bounding box center [363, 225] width 41 height 16
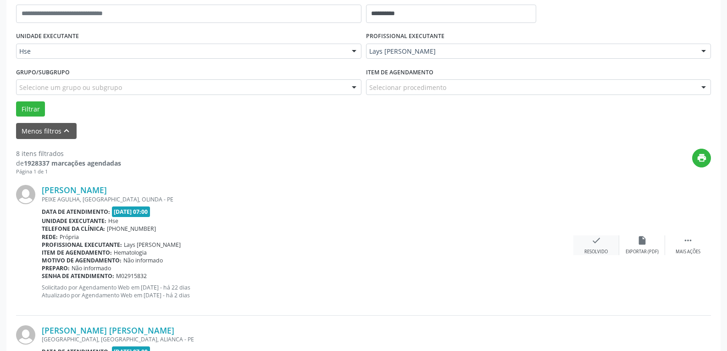
click at [592, 239] on icon "check" at bounding box center [596, 240] width 10 height 10
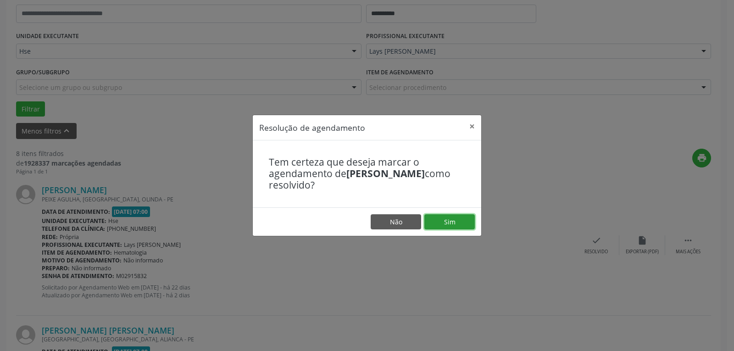
click at [460, 219] on button "Sim" at bounding box center [449, 222] width 50 height 16
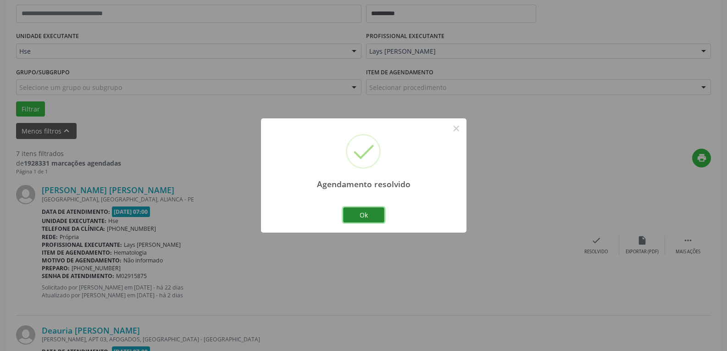
click at [363, 213] on button "Ok" at bounding box center [363, 215] width 41 height 16
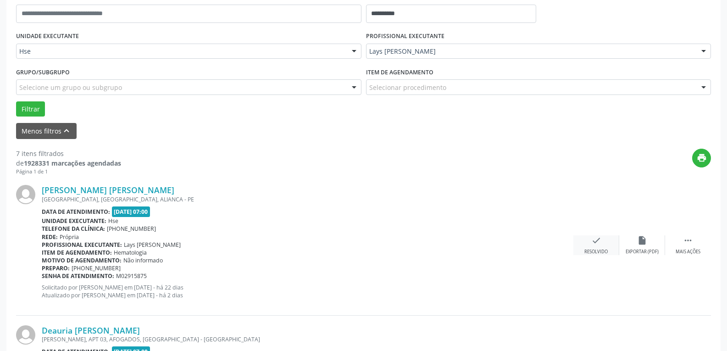
click at [587, 255] on div "Resolvido" at bounding box center [595, 252] width 23 height 6
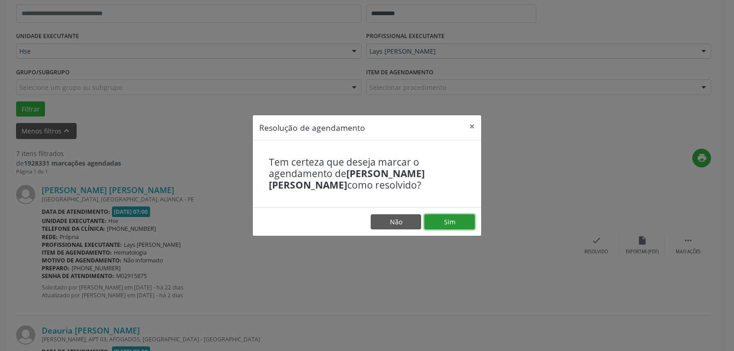
click at [436, 221] on button "Sim" at bounding box center [449, 222] width 50 height 16
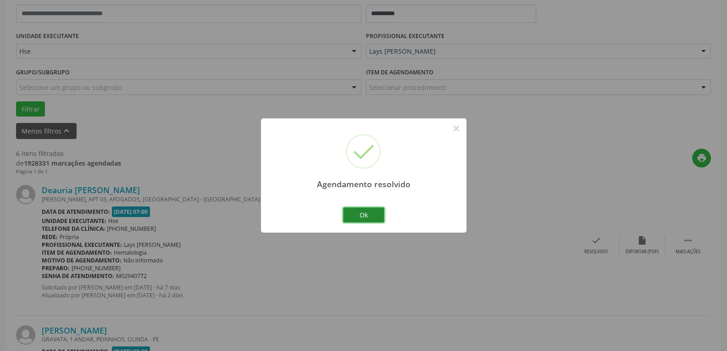
click at [363, 211] on button "Ok" at bounding box center [363, 215] width 41 height 16
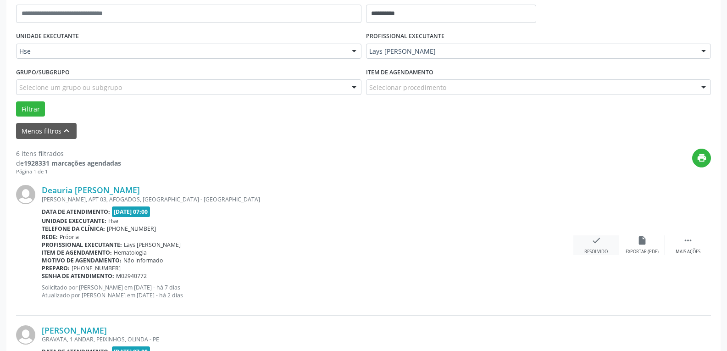
click at [606, 250] on div "Resolvido" at bounding box center [595, 252] width 23 height 6
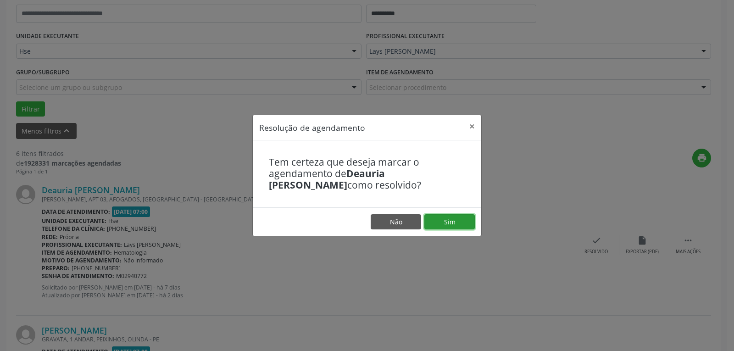
click at [458, 218] on button "Sim" at bounding box center [449, 222] width 50 height 16
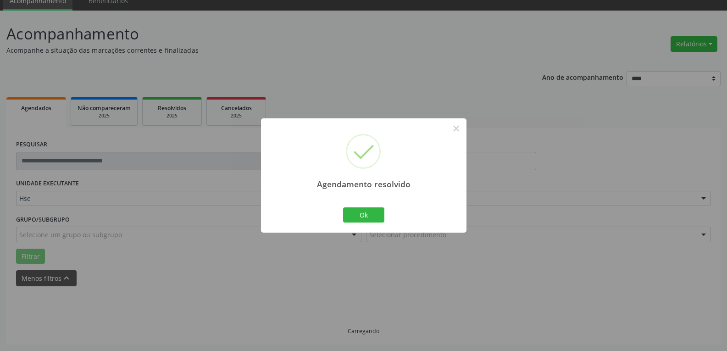
scroll to position [50, 0]
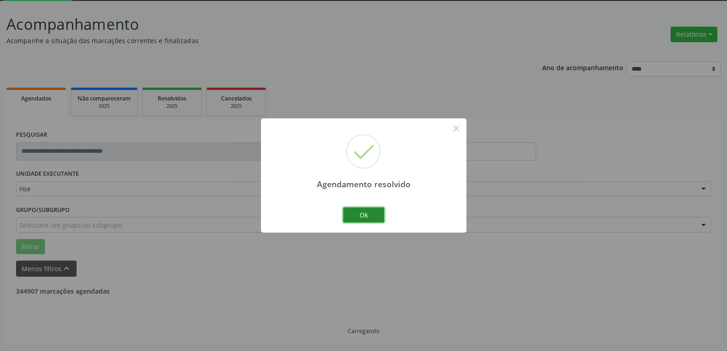
click at [352, 221] on button "Ok" at bounding box center [363, 215] width 41 height 16
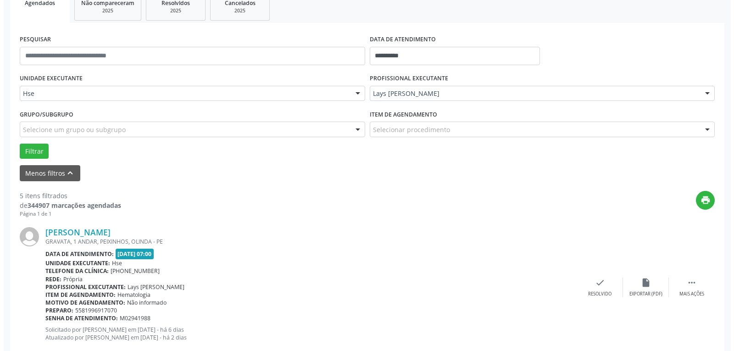
scroll to position [233, 0]
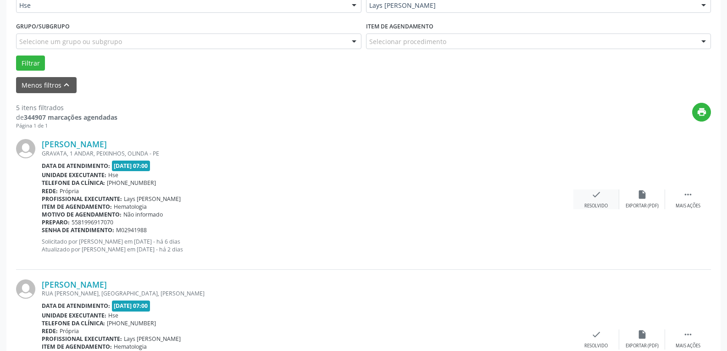
click at [597, 199] on icon "check" at bounding box center [596, 194] width 10 height 10
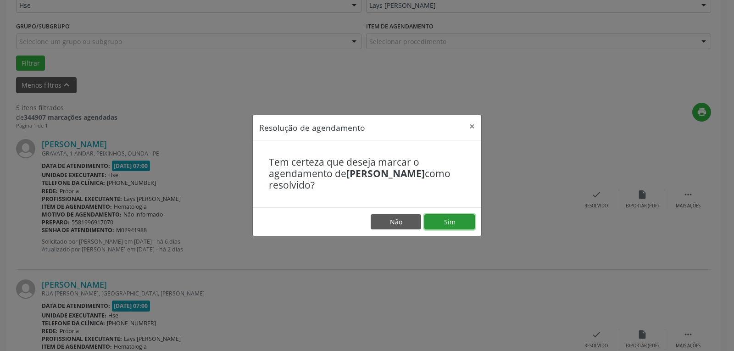
click at [460, 228] on button "Sim" at bounding box center [449, 222] width 50 height 16
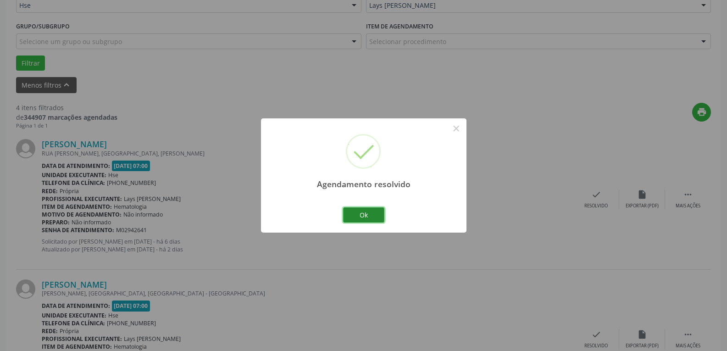
click at [371, 218] on button "Ok" at bounding box center [363, 215] width 41 height 16
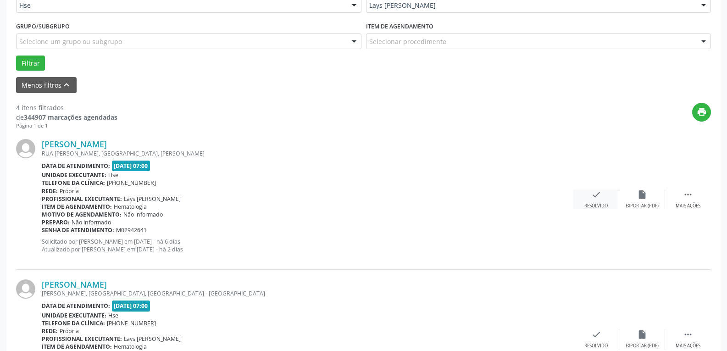
click at [595, 196] on icon "check" at bounding box center [596, 194] width 10 height 10
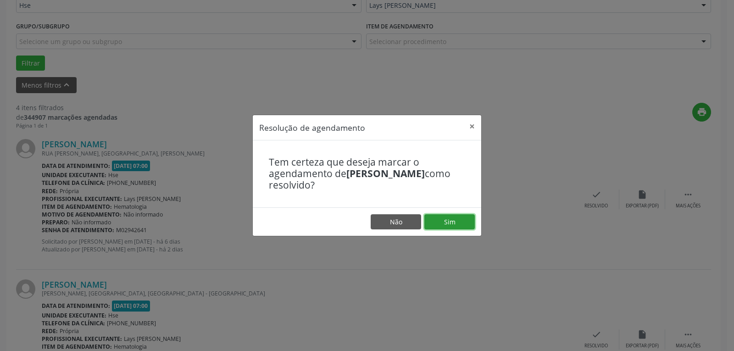
click at [440, 221] on button "Sim" at bounding box center [449, 222] width 50 height 16
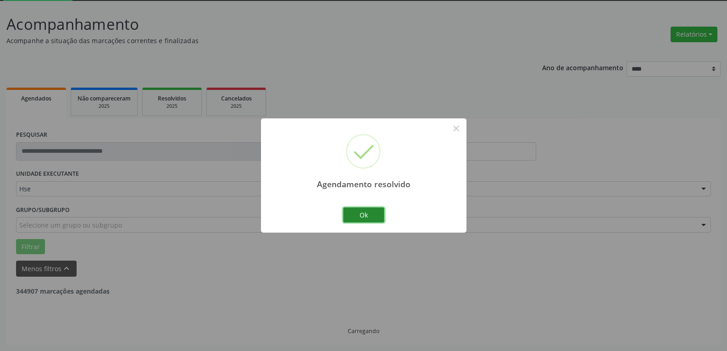
click at [375, 211] on button "Ok" at bounding box center [363, 215] width 41 height 16
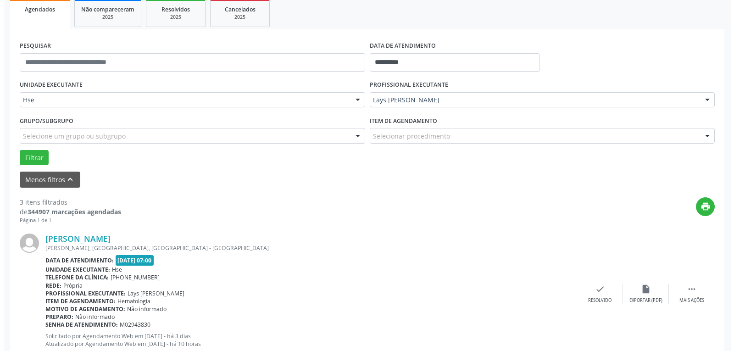
scroll to position [141, 0]
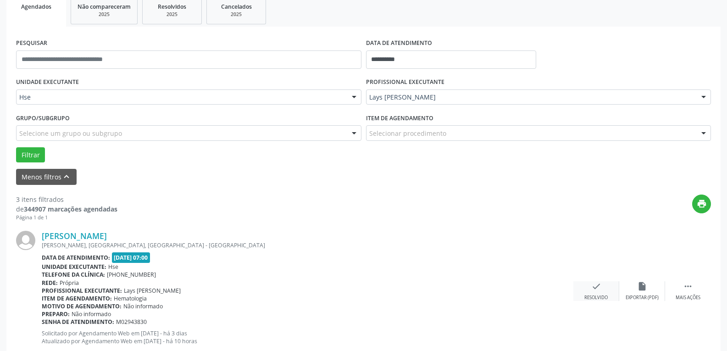
click at [606, 289] on div "check Resolvido" at bounding box center [596, 291] width 46 height 20
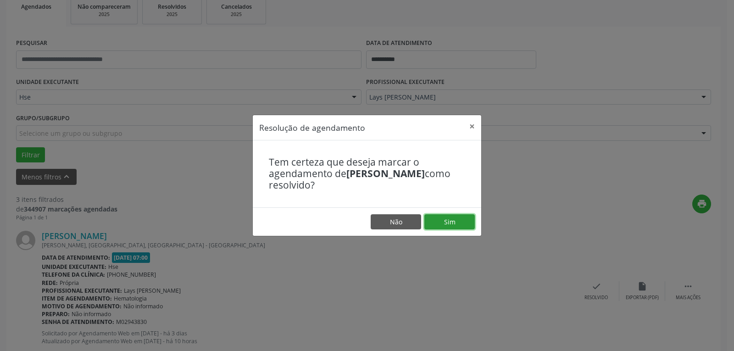
click at [448, 216] on button "Sim" at bounding box center [449, 222] width 50 height 16
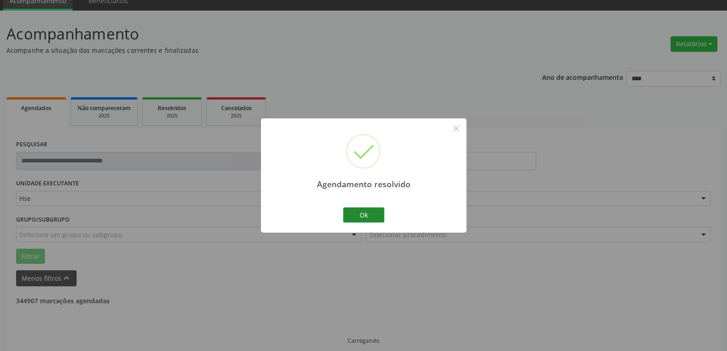
scroll to position [50, 0]
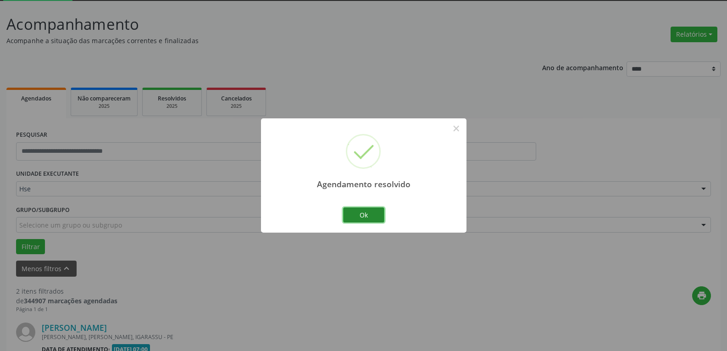
click at [356, 216] on button "Ok" at bounding box center [363, 215] width 41 height 16
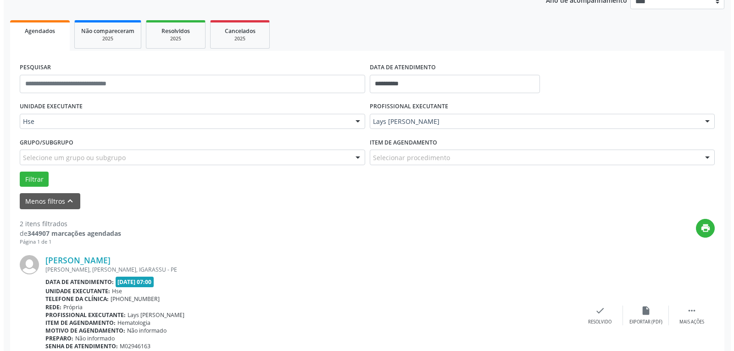
scroll to position [141, 0]
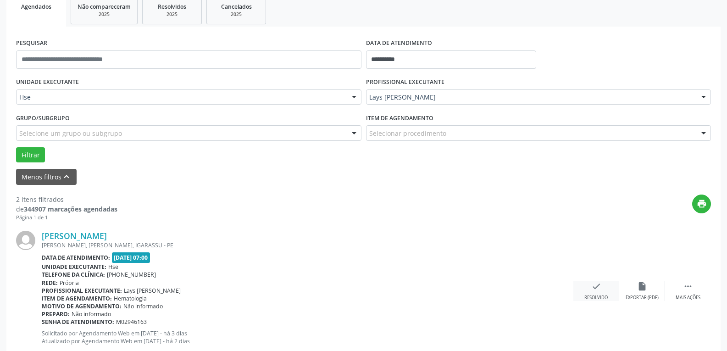
click at [602, 288] on div "check Resolvido" at bounding box center [596, 291] width 46 height 20
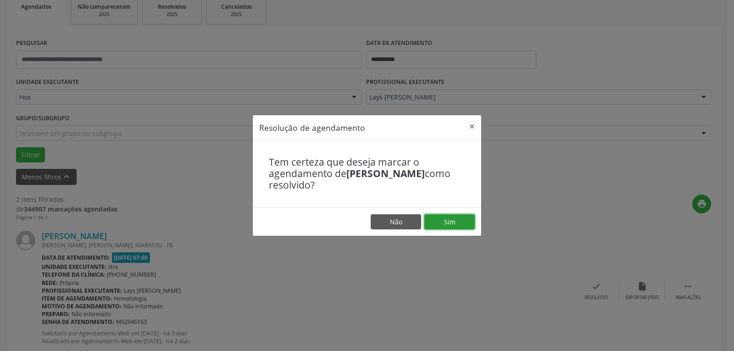
click at [432, 217] on button "Sim" at bounding box center [449, 222] width 50 height 16
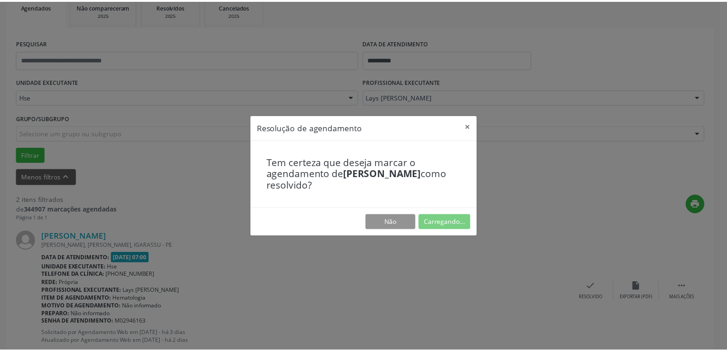
scroll to position [40, 0]
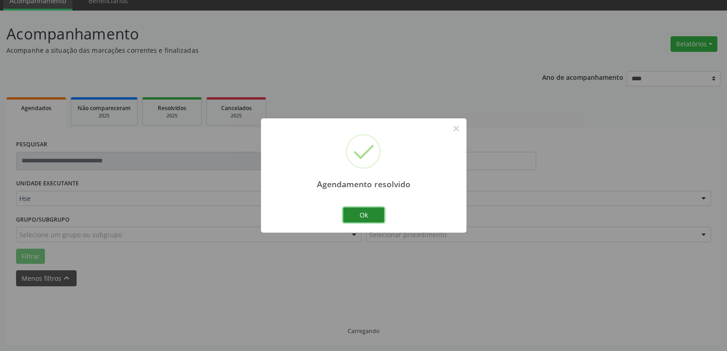
click at [366, 219] on button "Ok" at bounding box center [363, 215] width 41 height 16
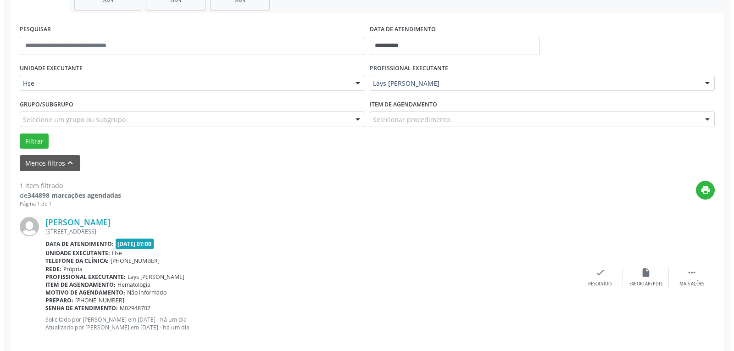
scroll to position [167, 0]
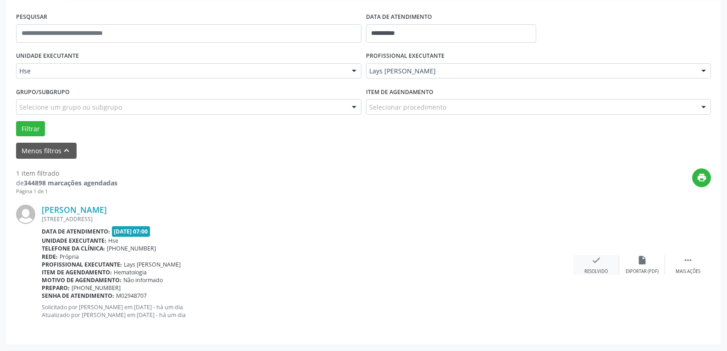
click at [584, 266] on div "check Resolvido" at bounding box center [596, 265] width 46 height 20
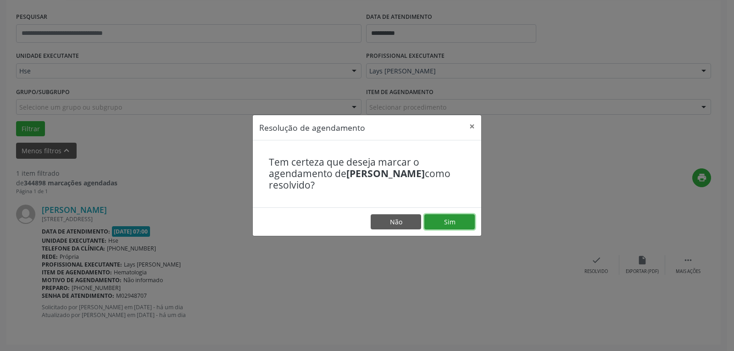
click at [457, 221] on button "Sim" at bounding box center [449, 222] width 50 height 16
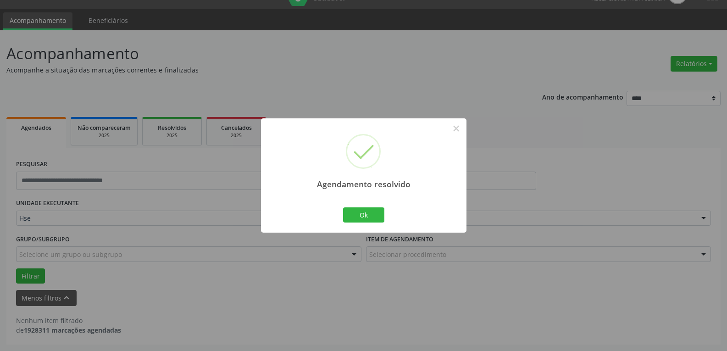
scroll to position [20, 0]
click at [379, 220] on button "Ok" at bounding box center [363, 215] width 41 height 16
